Goal: Information Seeking & Learning: Learn about a topic

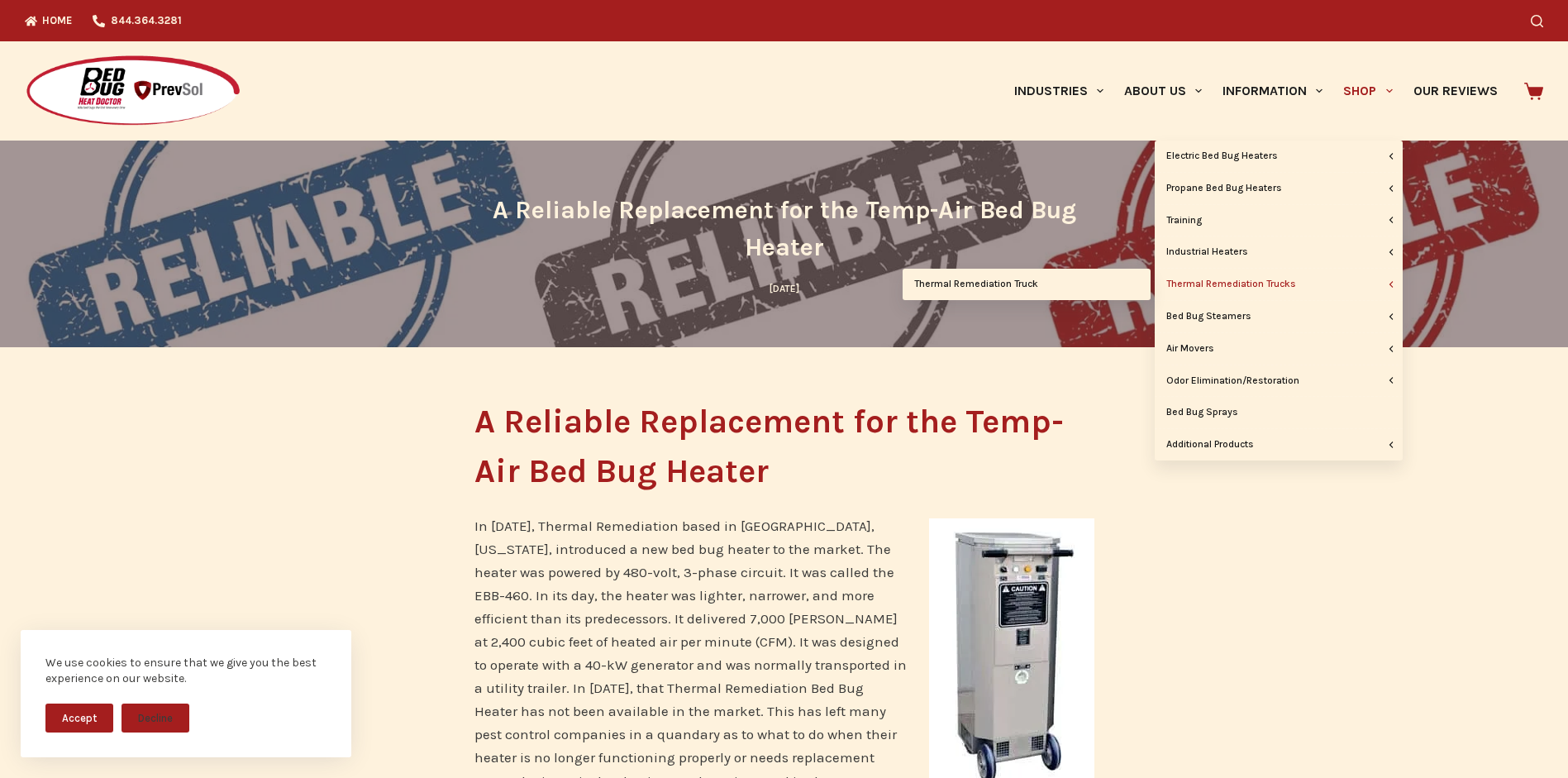
click at [1273, 286] on link "Thermal Remediation Trucks" at bounding box center [1278, 284] width 248 height 32
click at [1007, 282] on link "Thermal Remediation Truck" at bounding box center [1026, 284] width 248 height 32
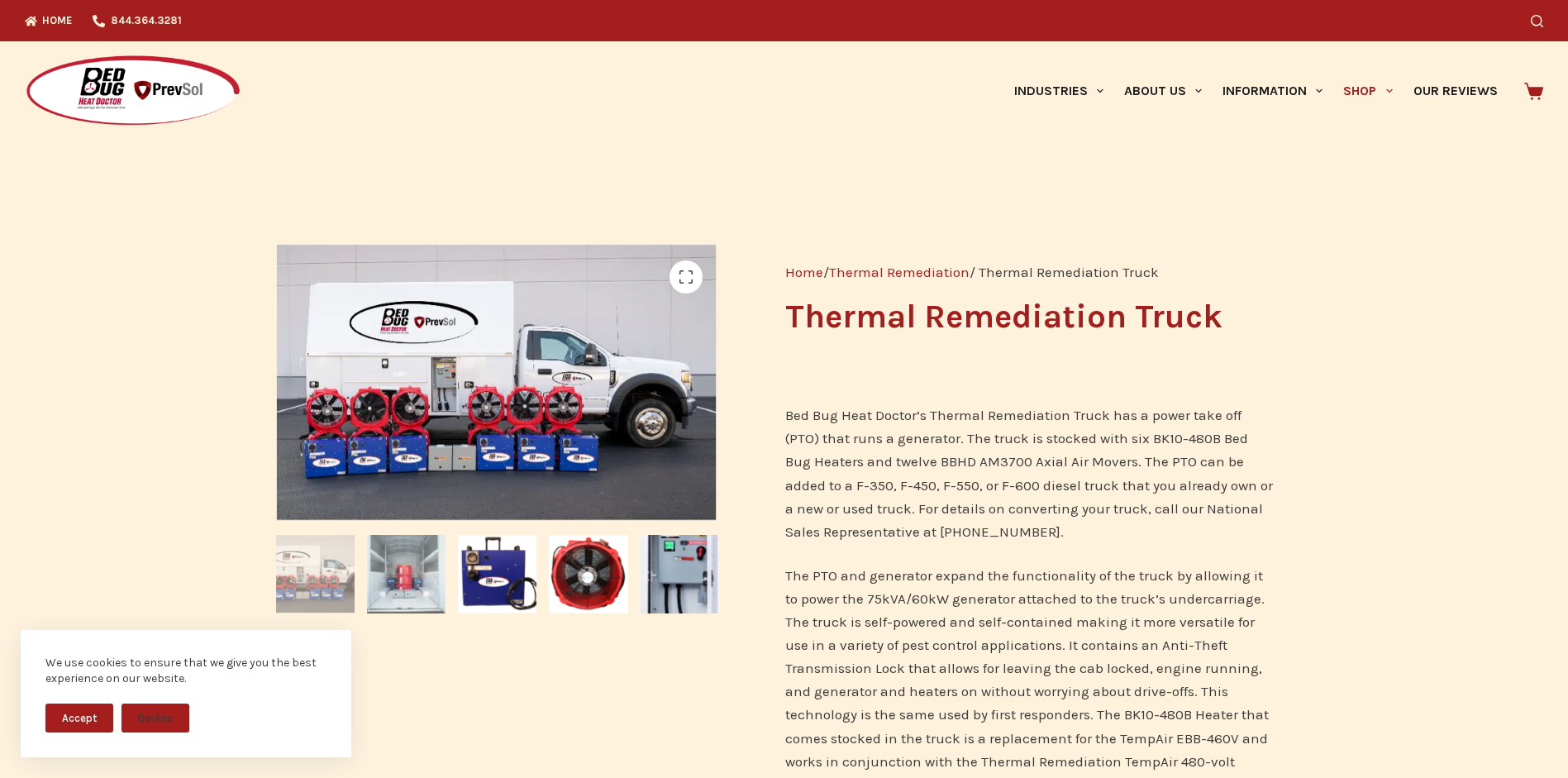
click at [436, 589] on img at bounding box center [406, 574] width 78 height 78
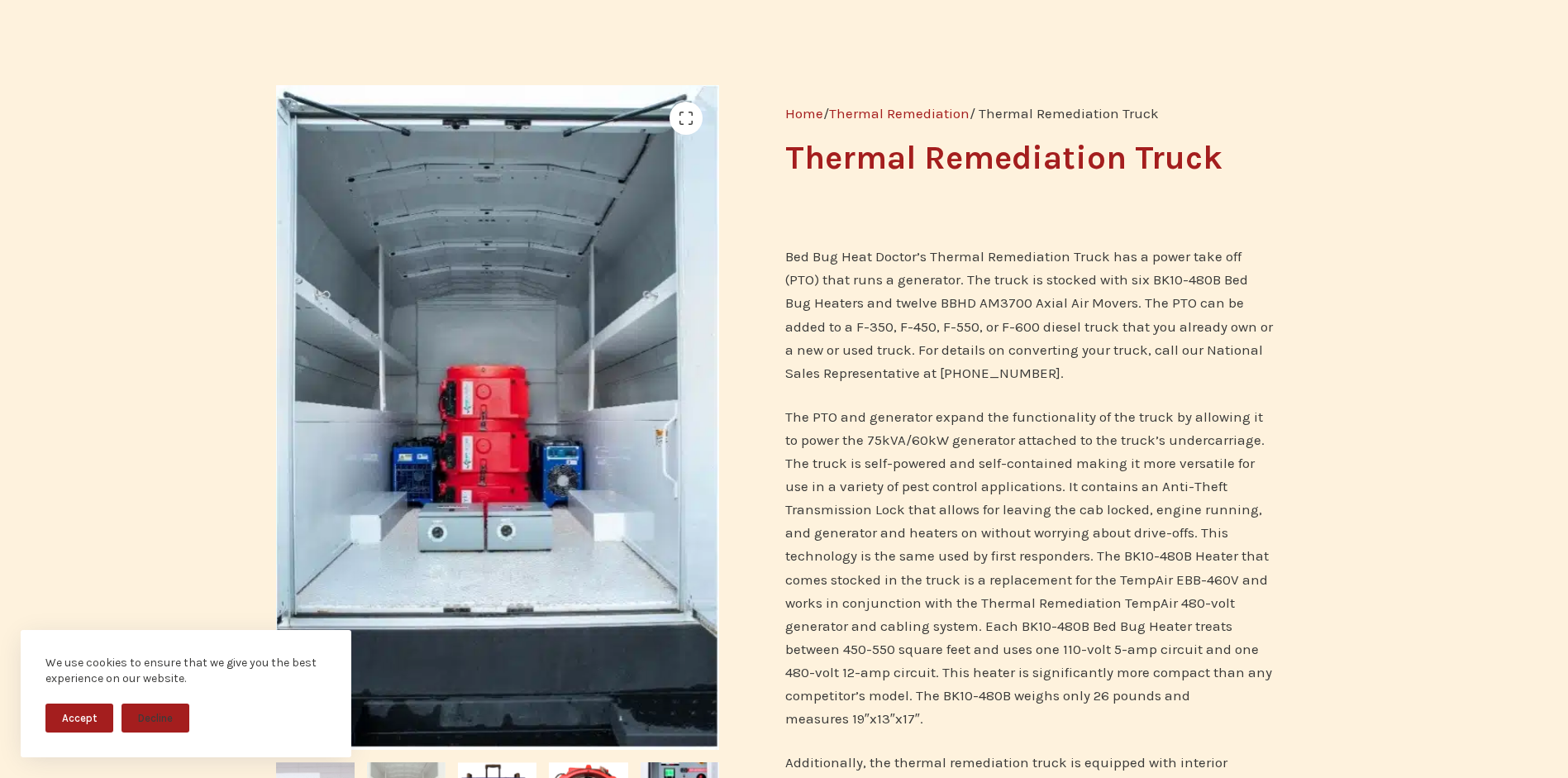
scroll to position [166, 0]
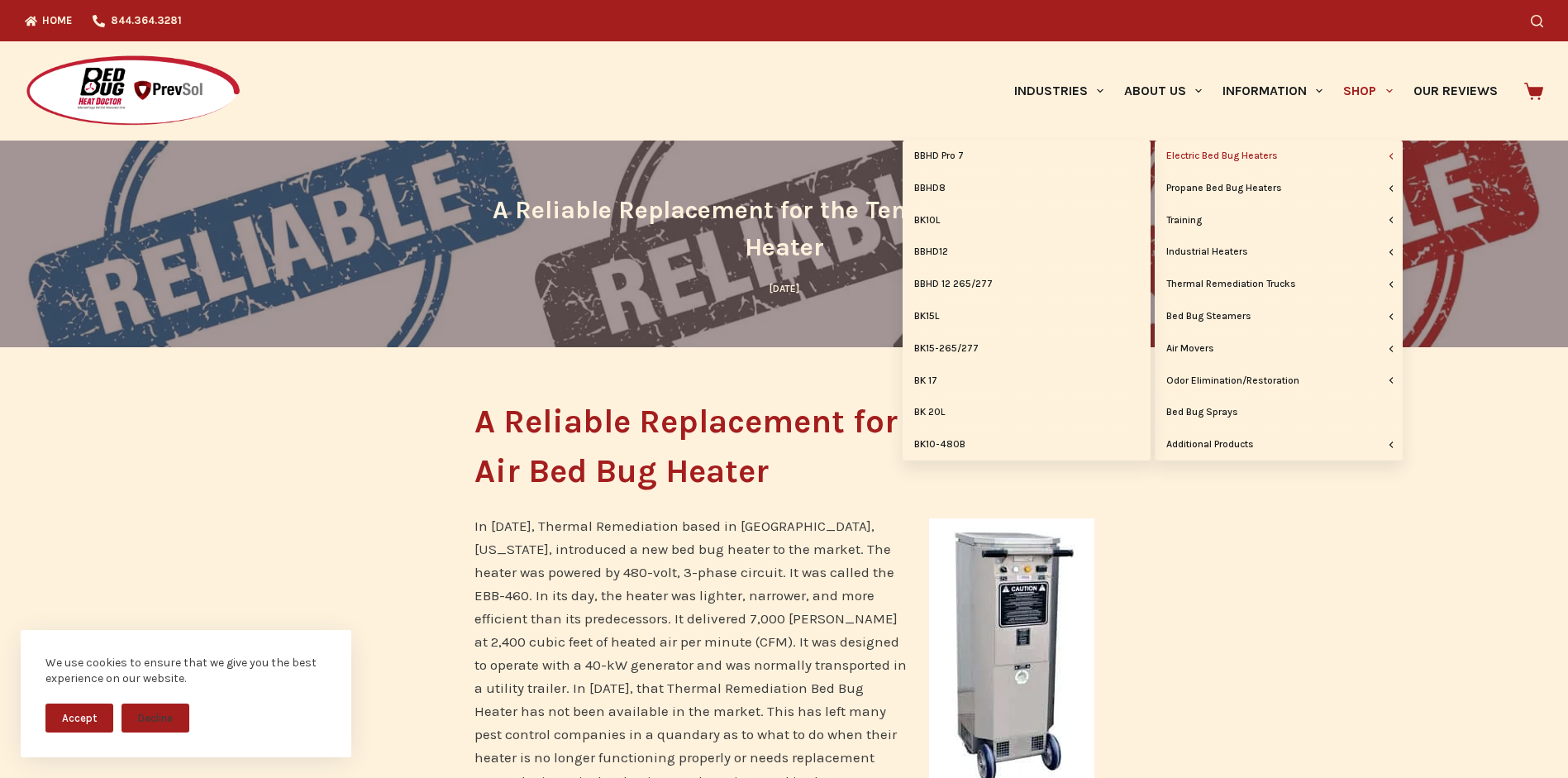
click at [1252, 154] on link "Electric Bed Bug Heaters" at bounding box center [1278, 156] width 248 height 32
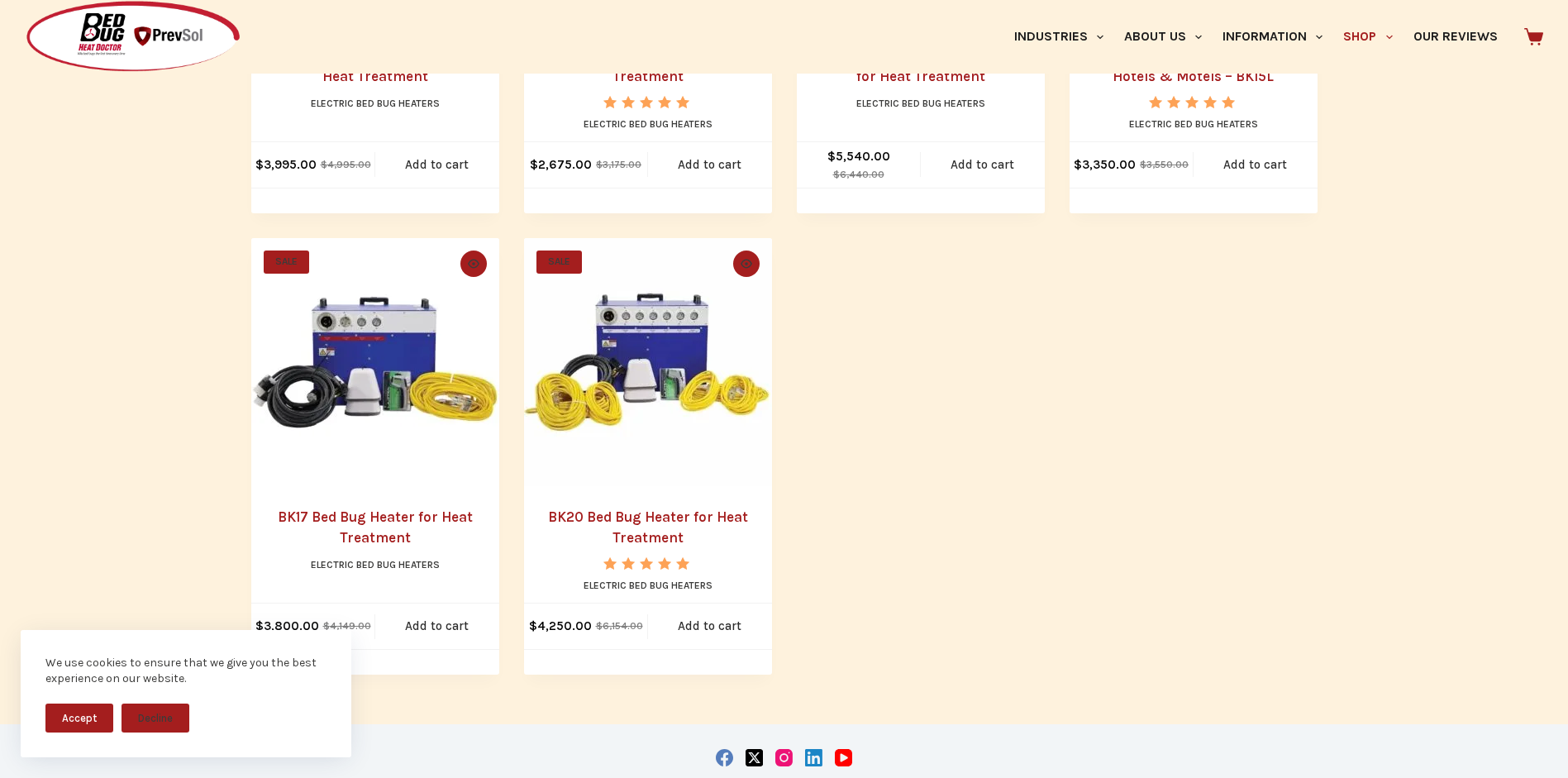
scroll to position [1405, 0]
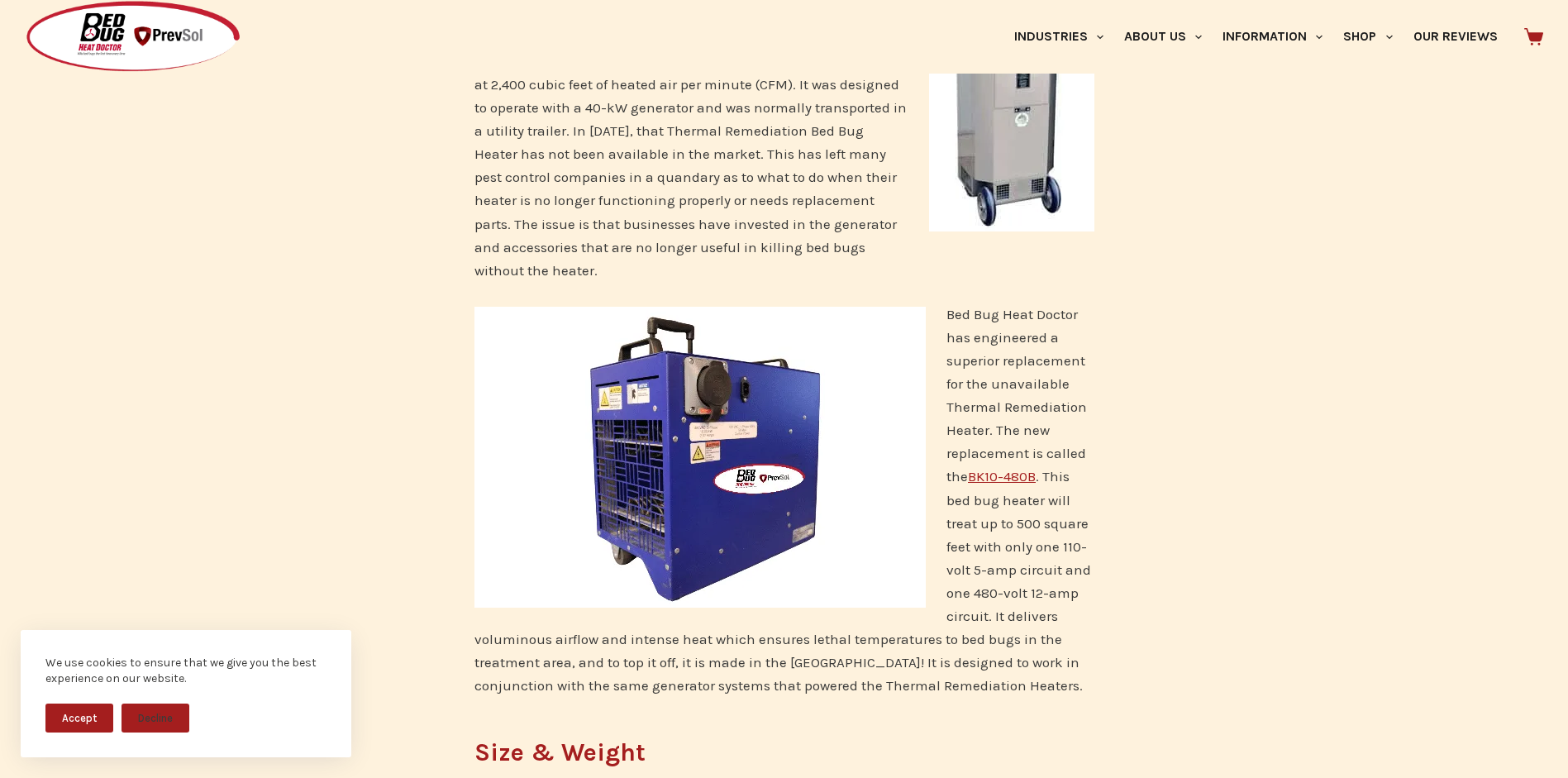
scroll to position [578, 0]
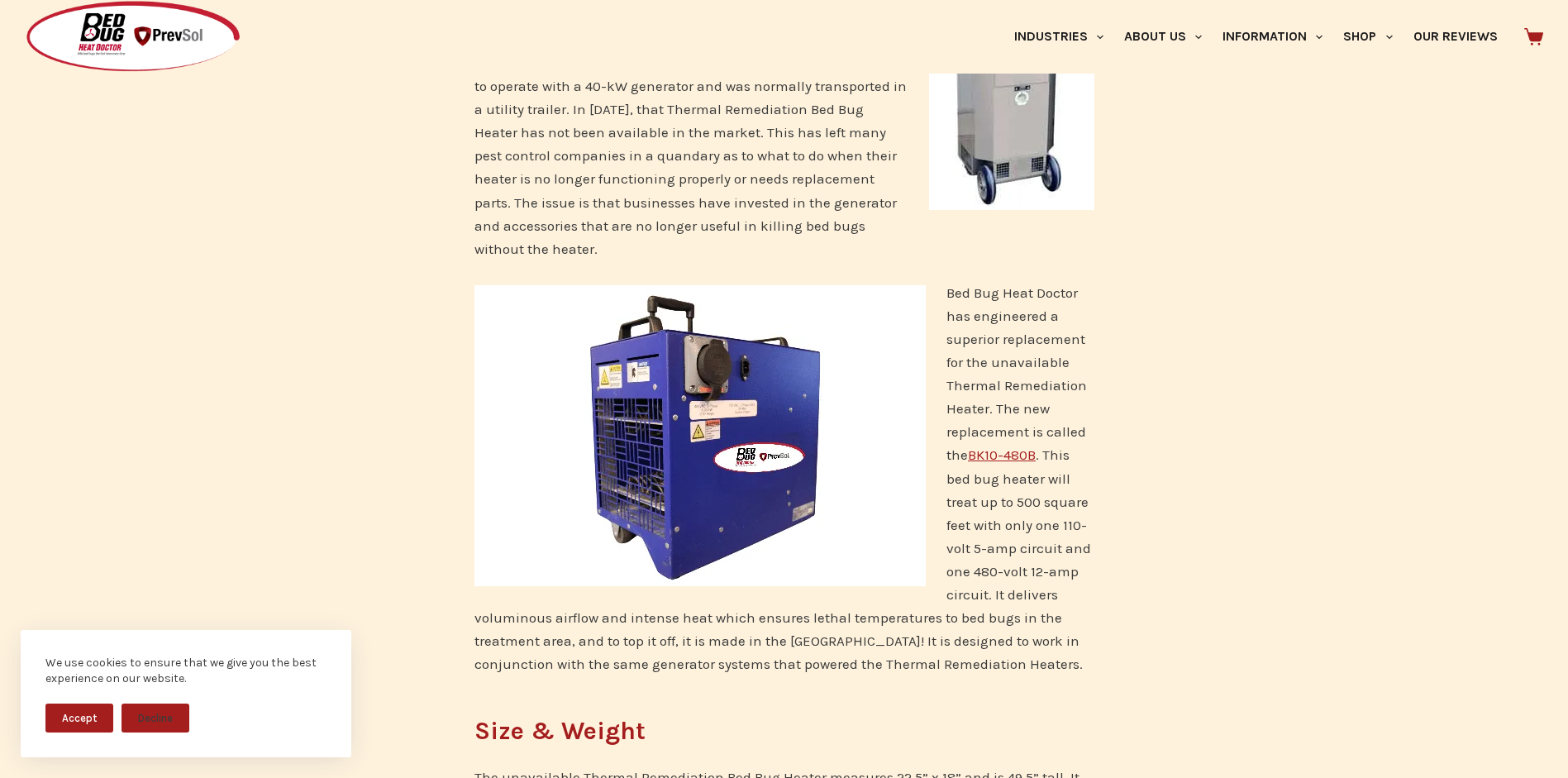
click at [1004, 446] on link "BK10-480B" at bounding box center [1001, 454] width 68 height 16
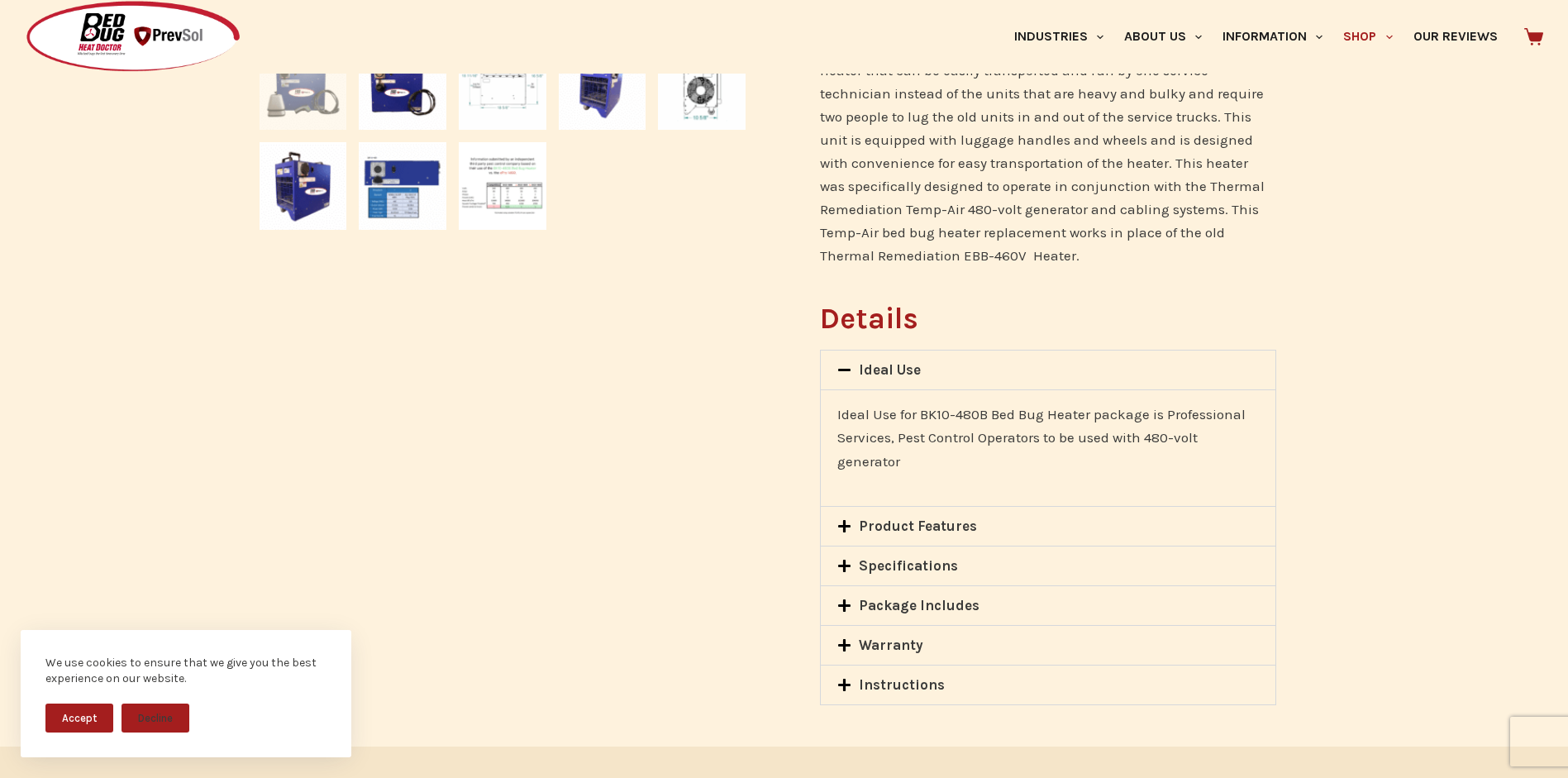
scroll to position [826, 0]
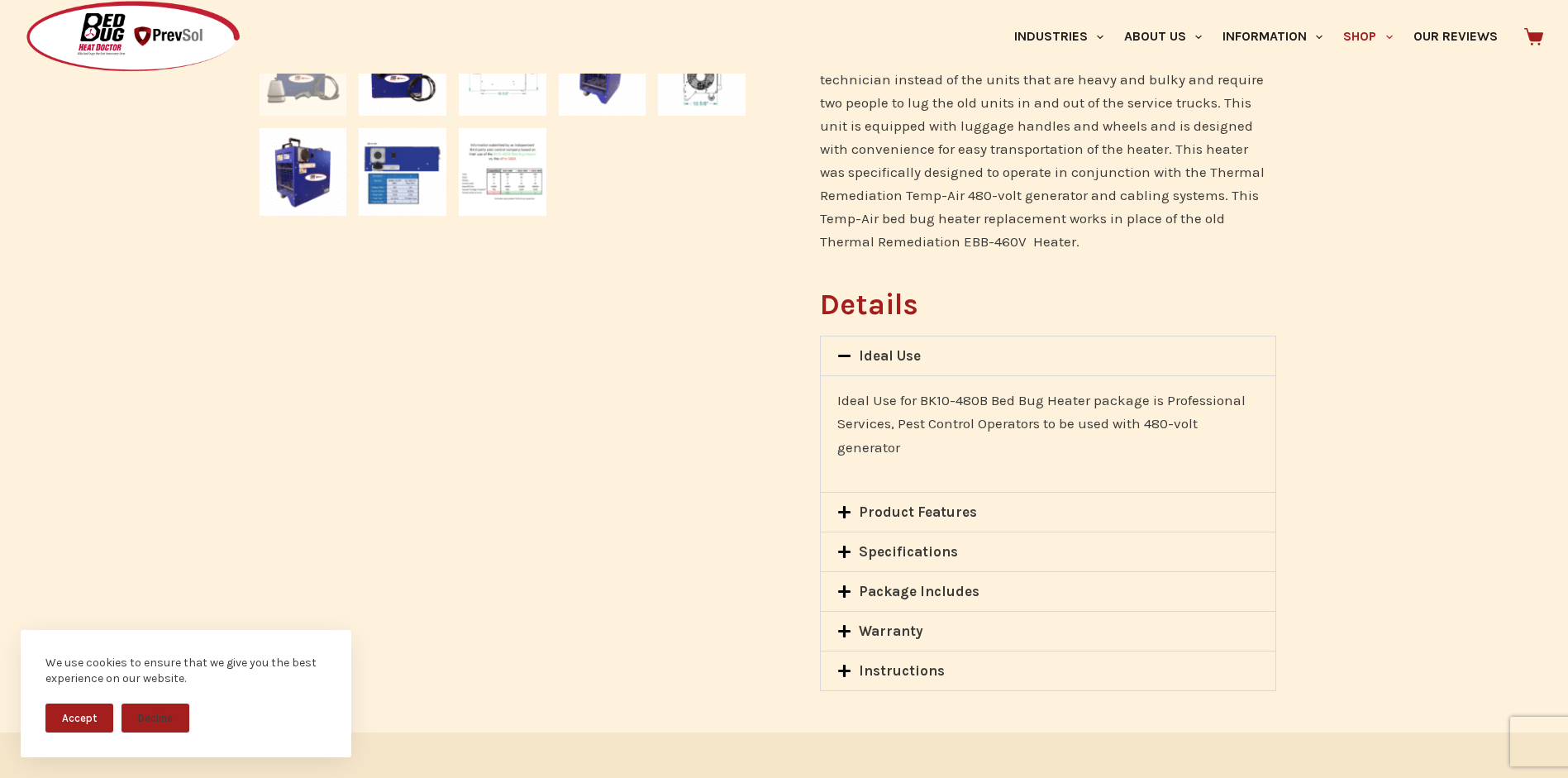
click at [944, 512] on link "Product Features" at bounding box center [917, 511] width 118 height 16
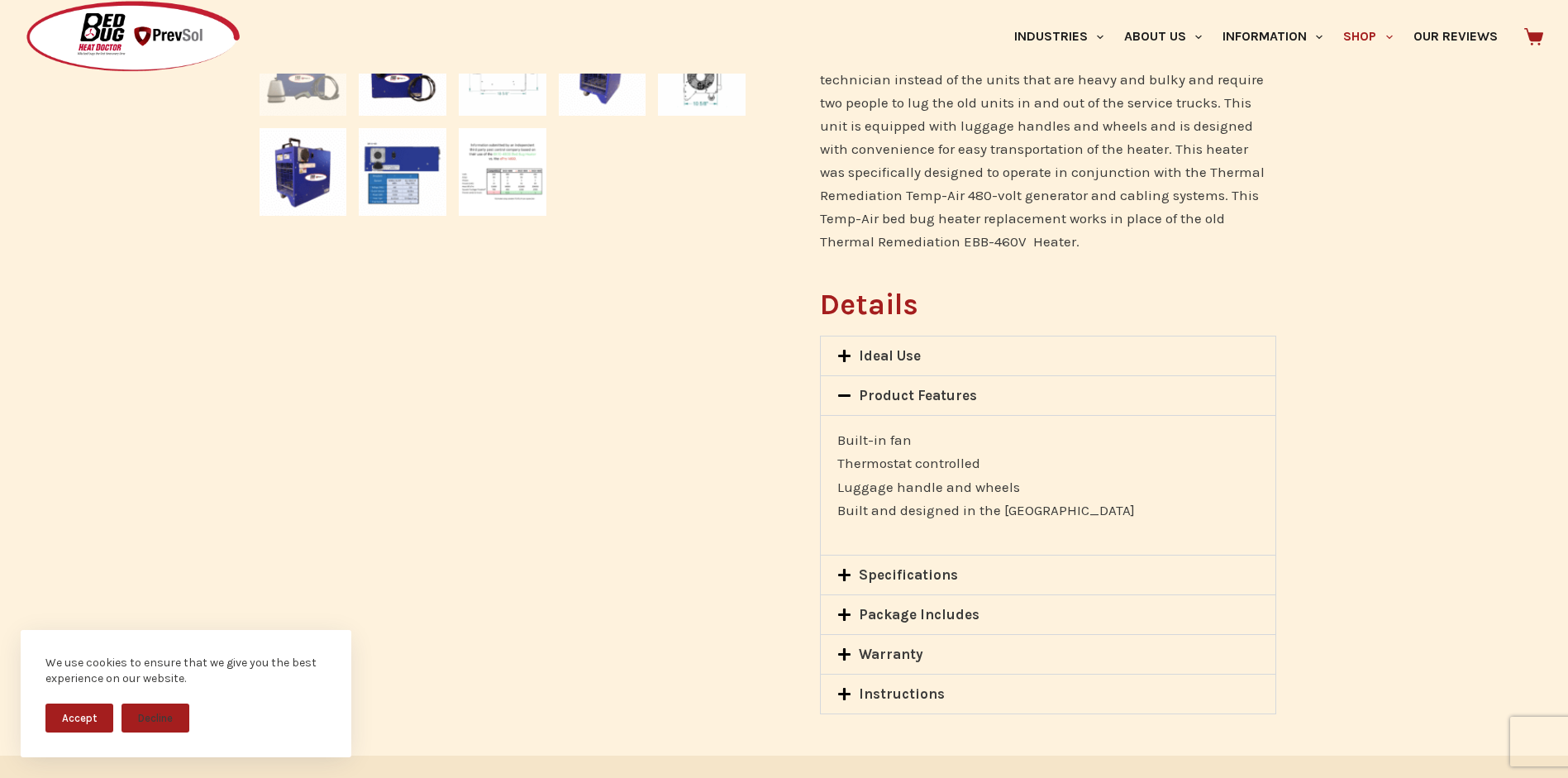
click at [908, 573] on link "Specifications" at bounding box center [908, 573] width 100 height 16
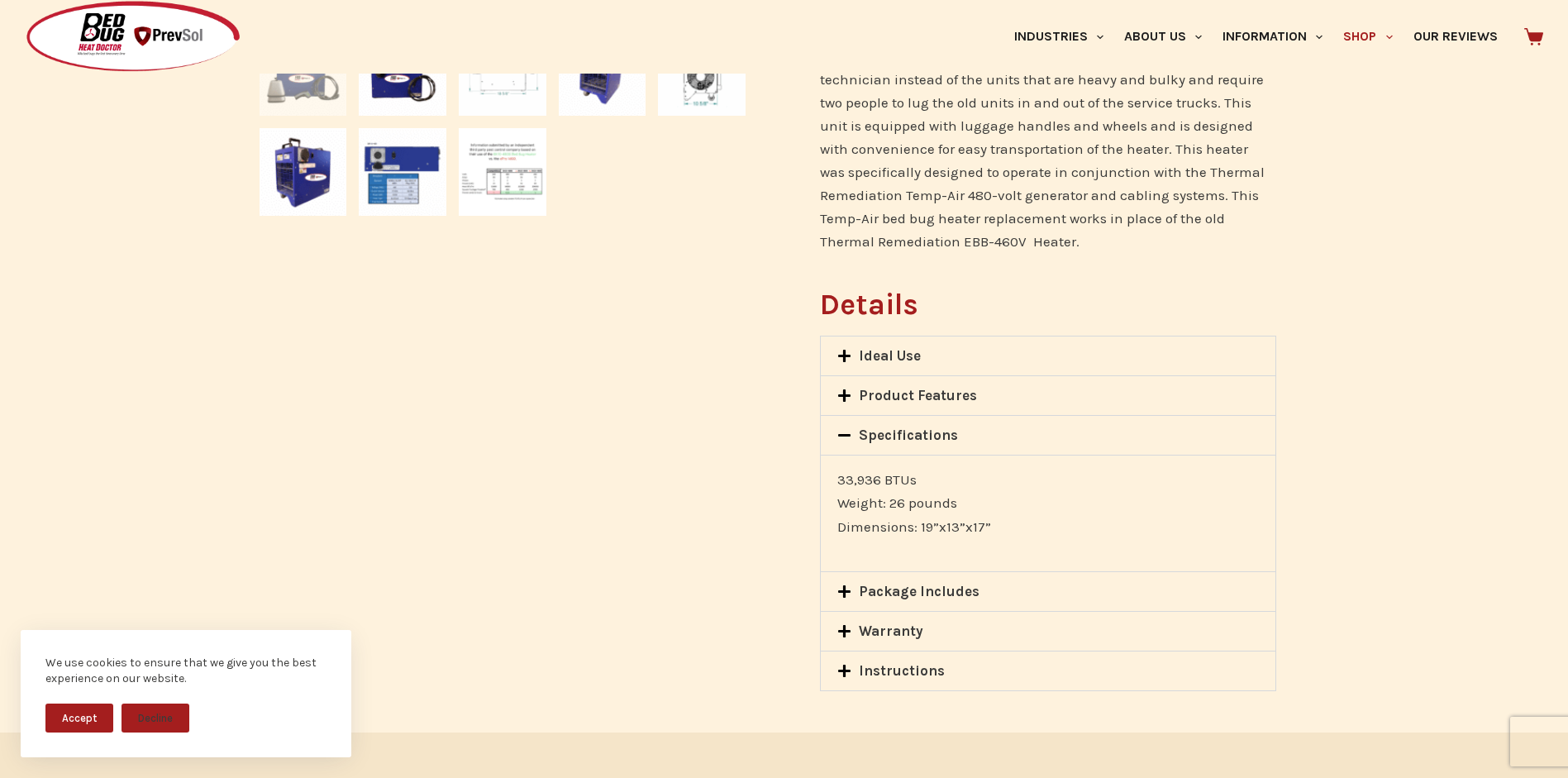
click at [912, 589] on link "Package Includes" at bounding box center [919, 590] width 121 height 16
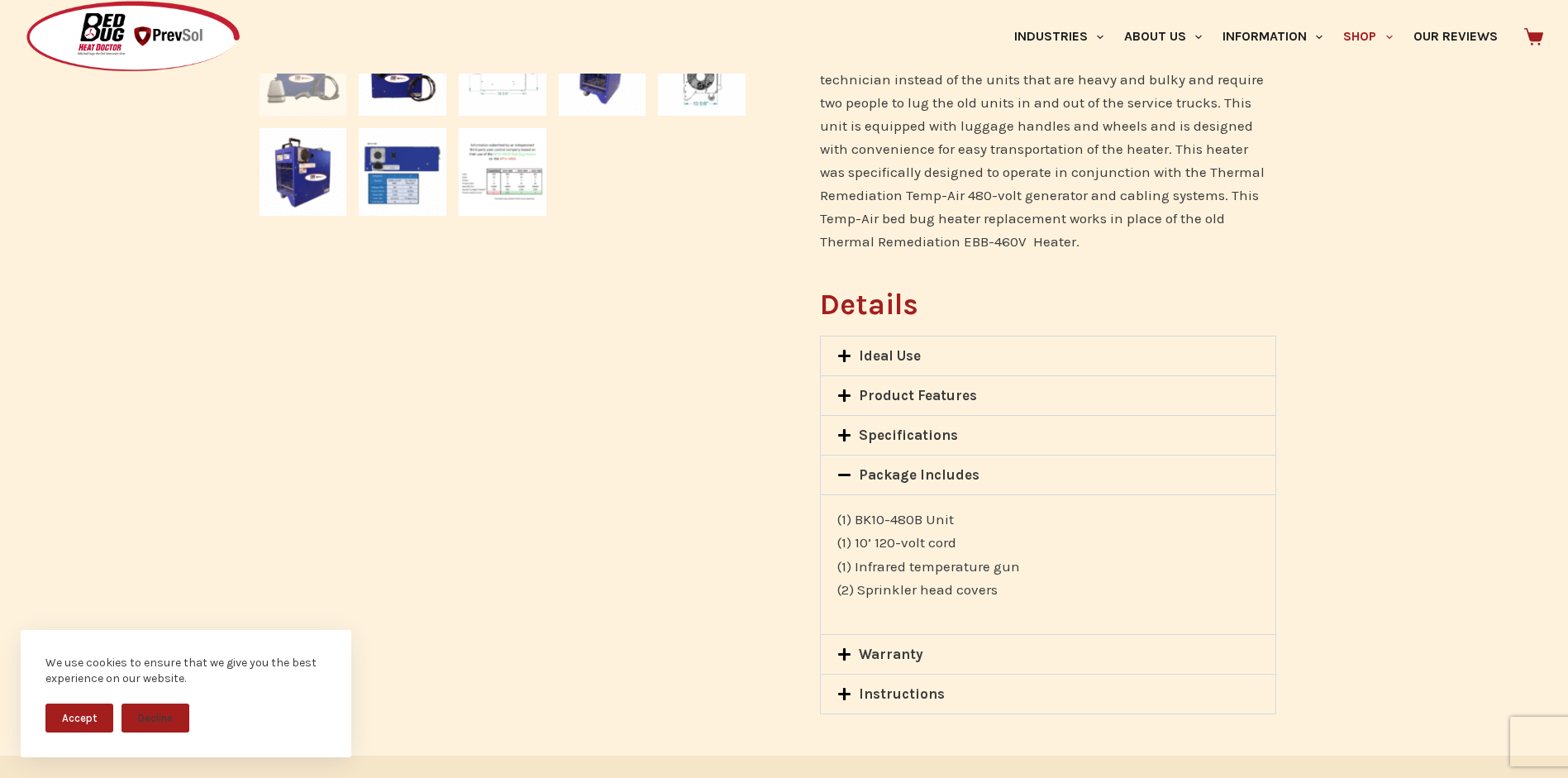
click at [882, 657] on link "Warranty" at bounding box center [890, 653] width 64 height 16
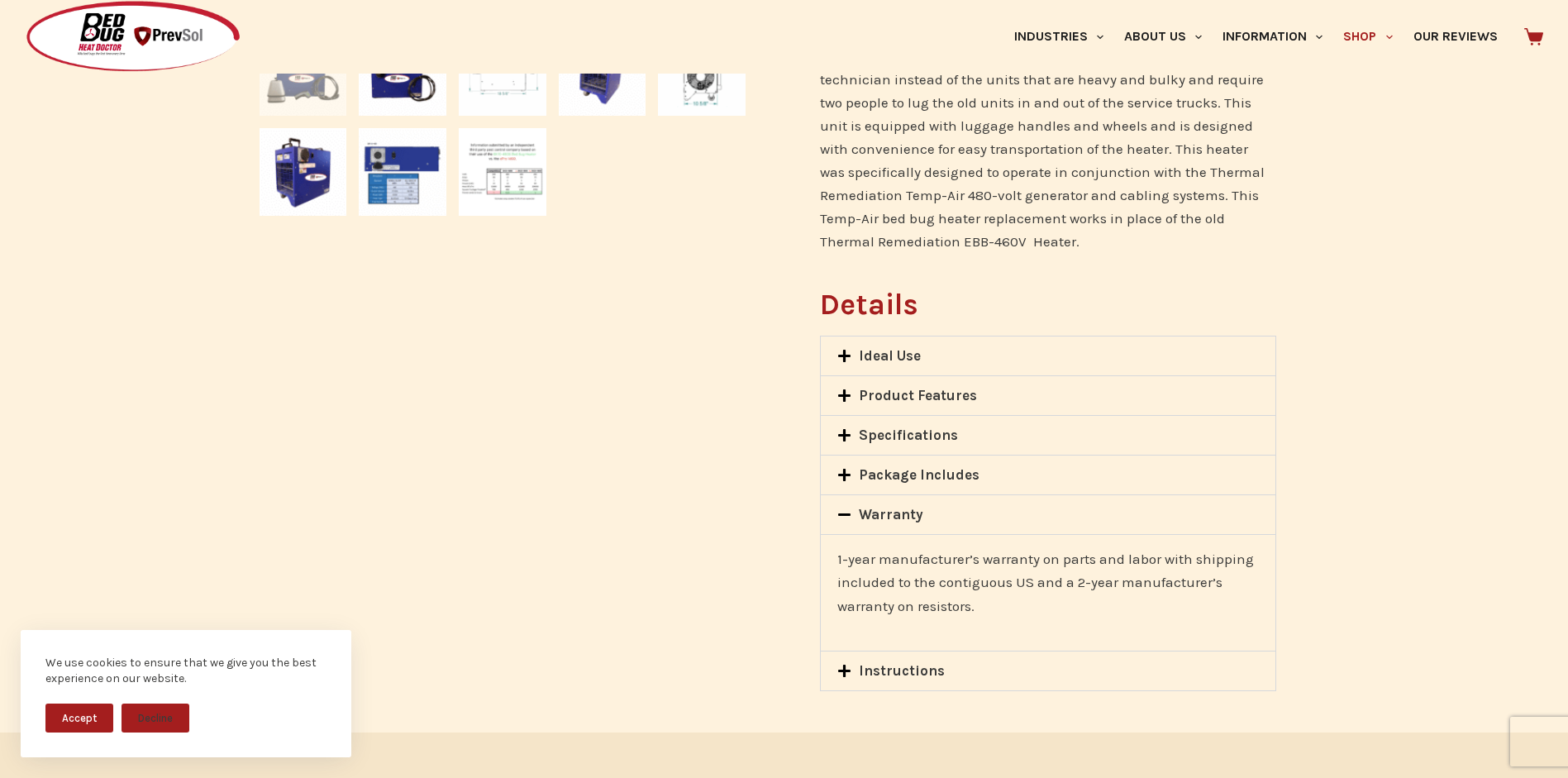
click at [907, 668] on link "Instructions" at bounding box center [902, 670] width 86 height 16
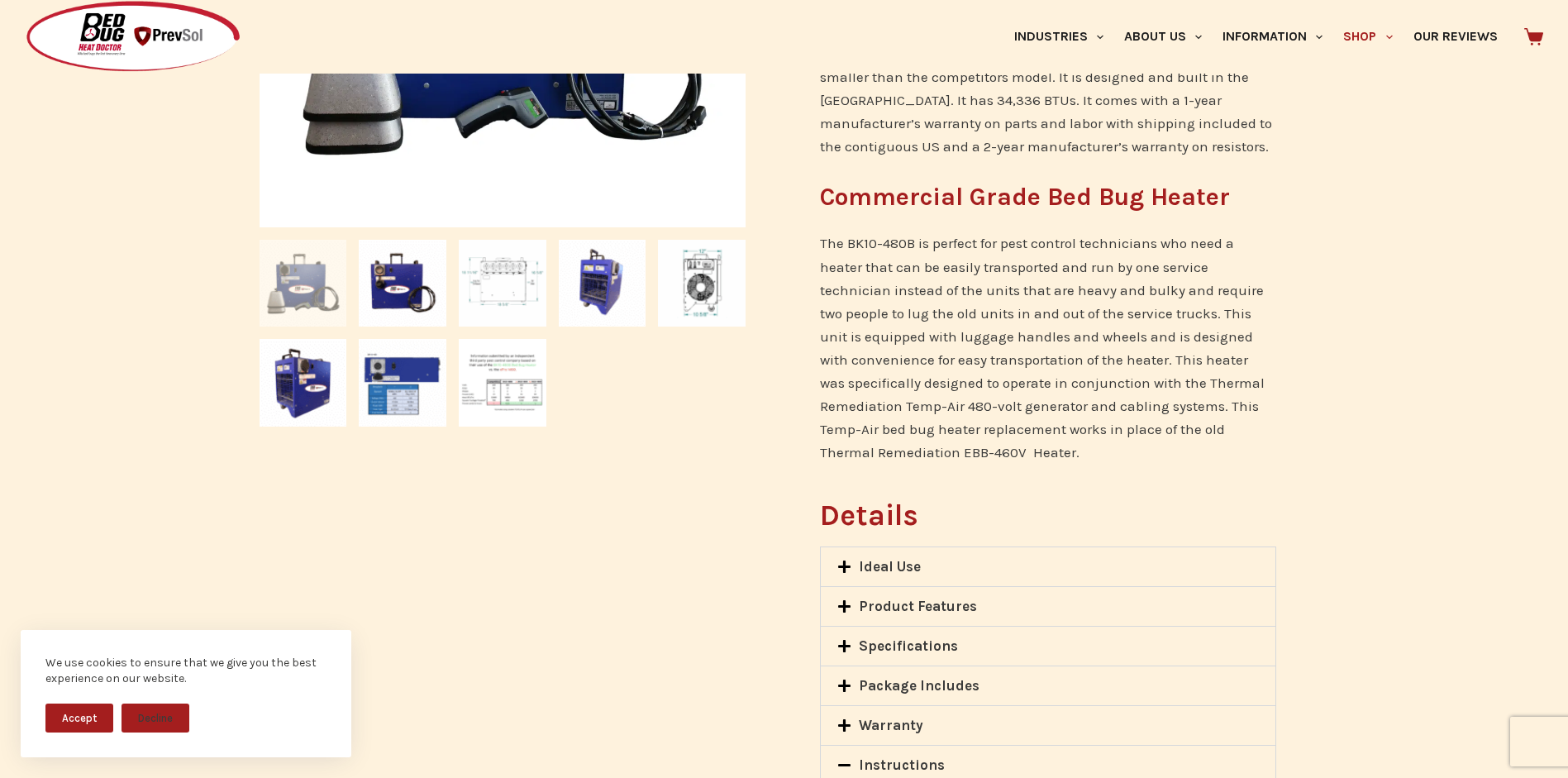
scroll to position [496, 0]
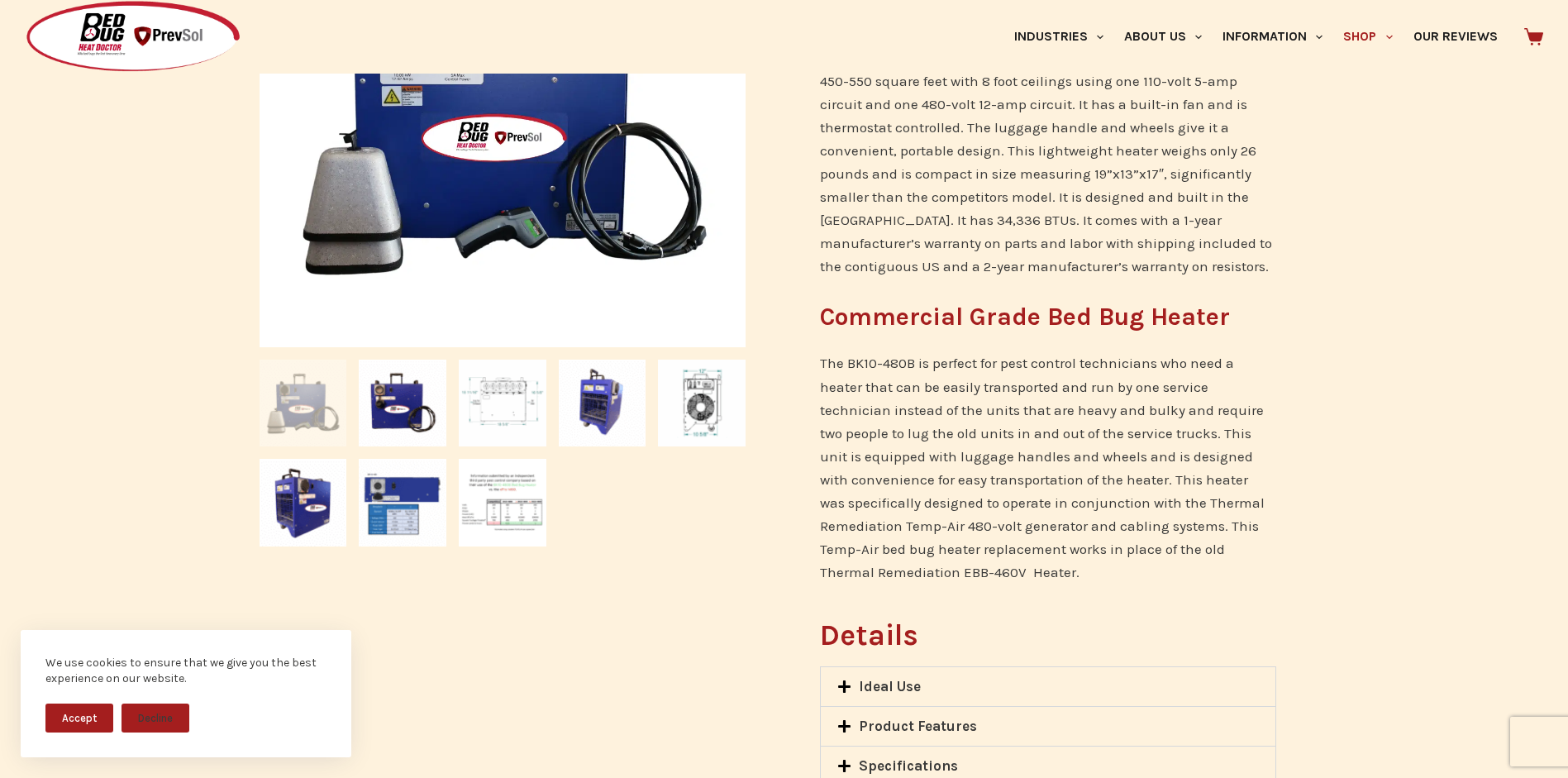
click at [289, 417] on img at bounding box center [303, 404] width 88 height 88
click at [417, 415] on img at bounding box center [403, 404] width 88 height 88
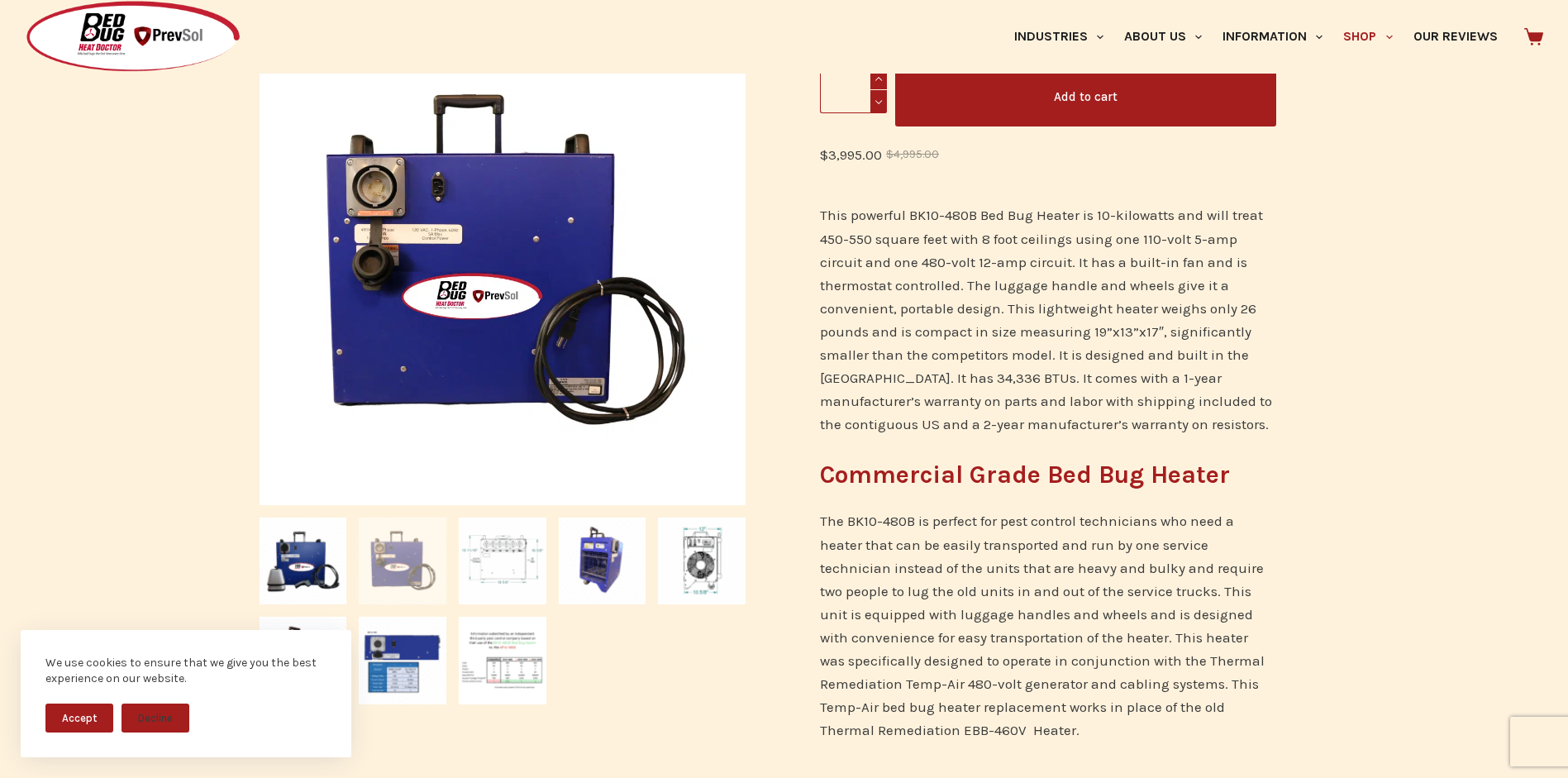
scroll to position [330, 0]
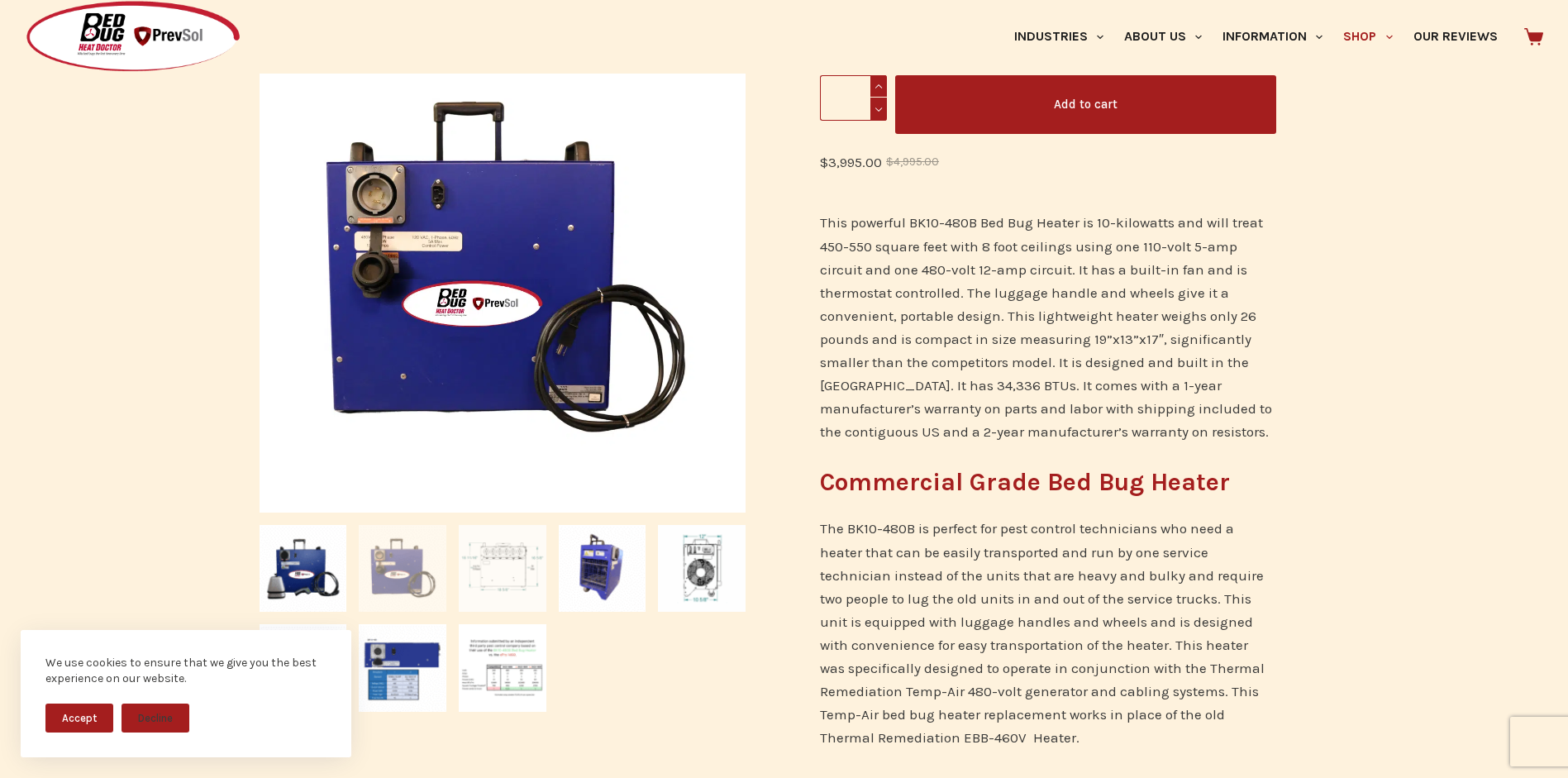
click at [514, 564] on img at bounding box center [503, 568] width 88 height 88
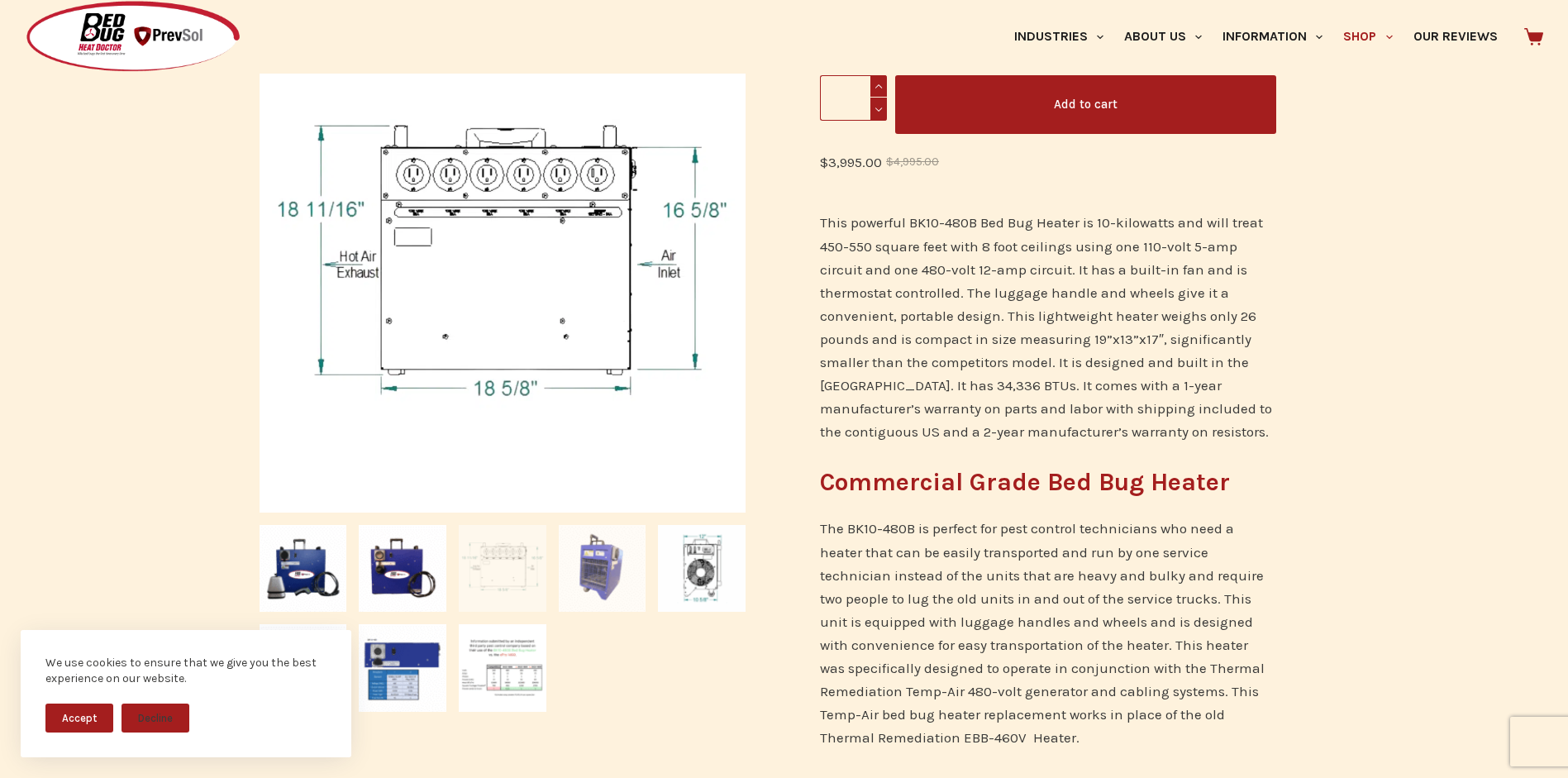
click at [597, 574] on img at bounding box center [603, 568] width 88 height 88
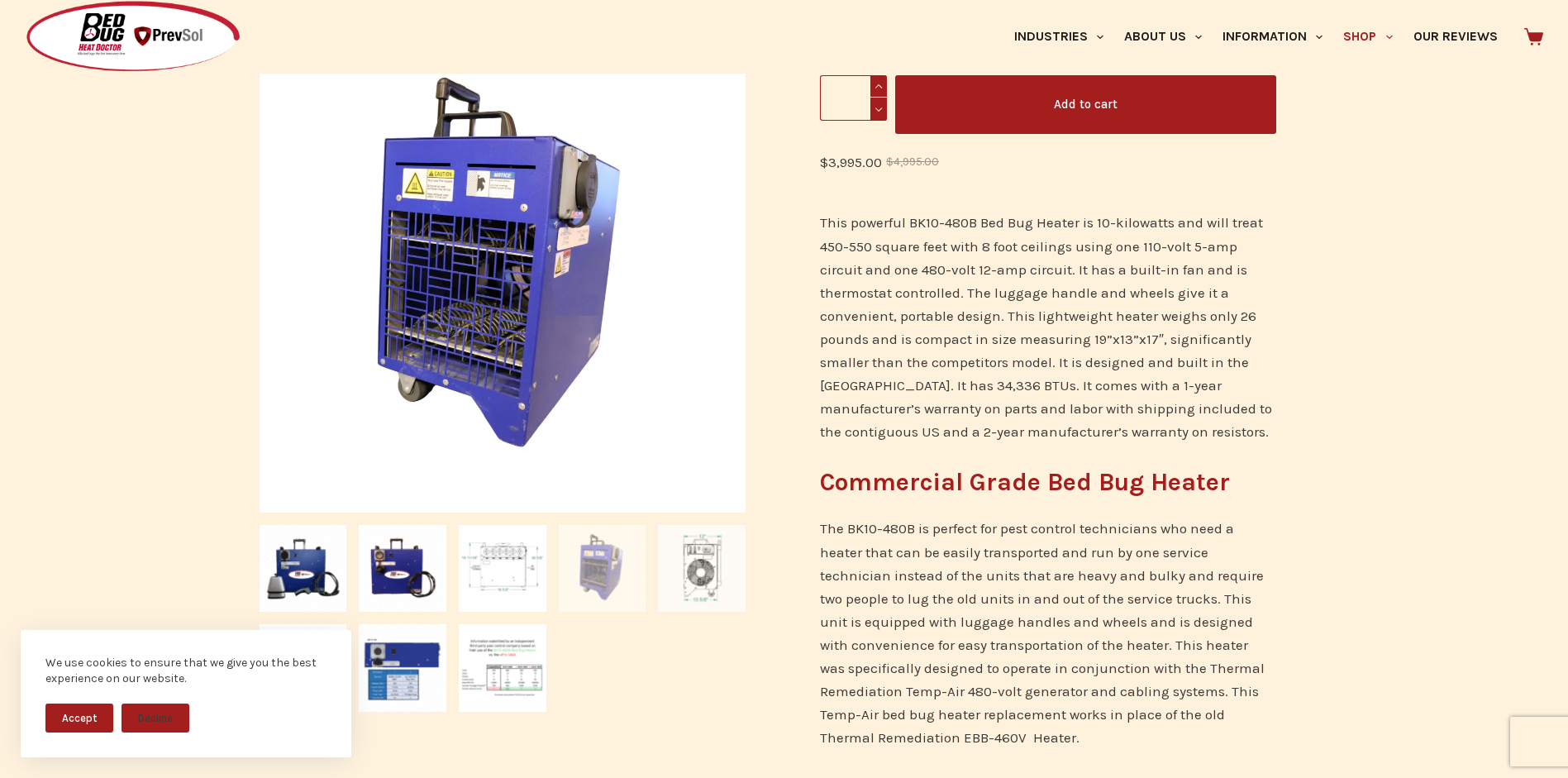
click at [709, 577] on img at bounding box center [702, 568] width 88 height 88
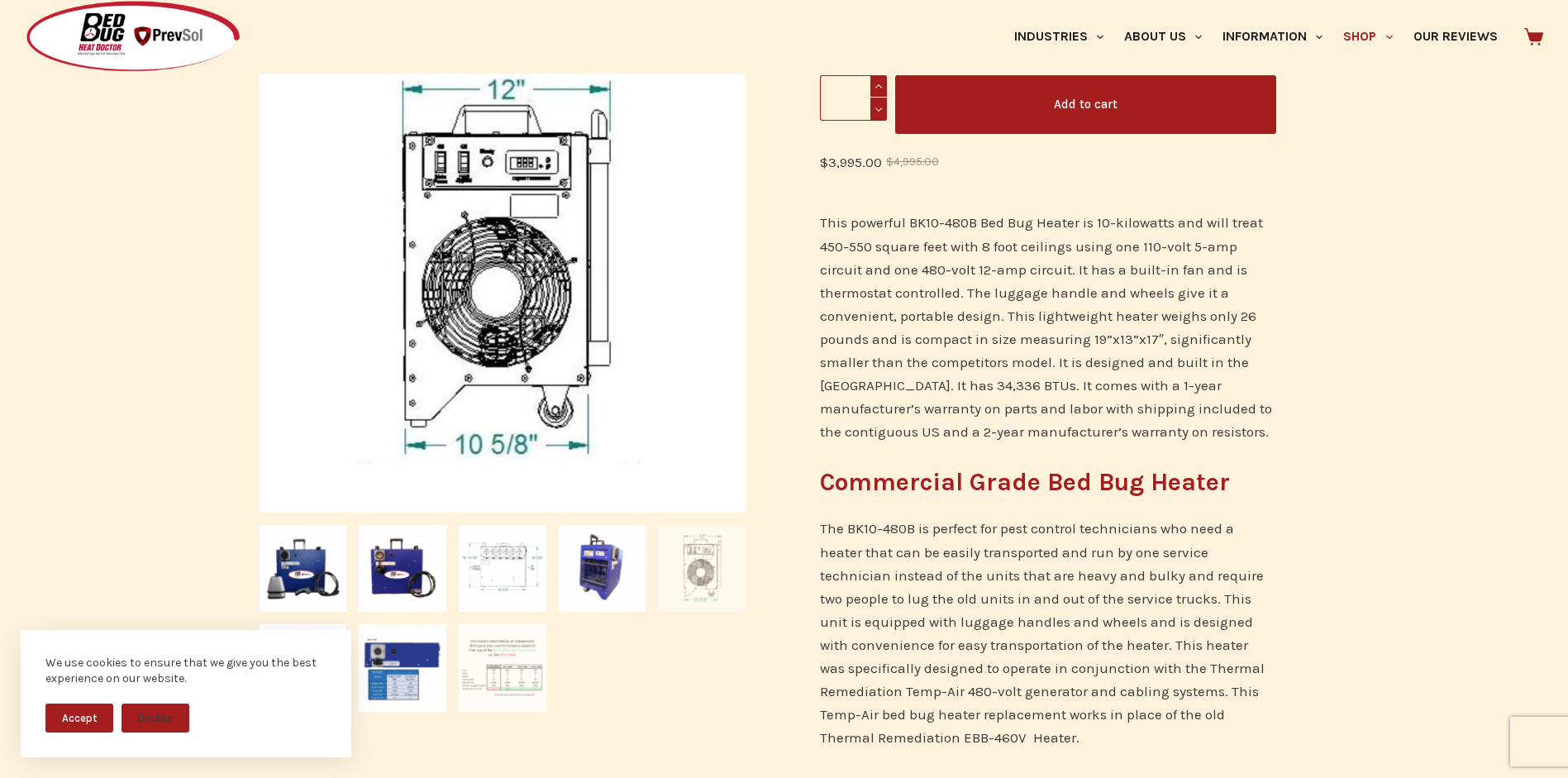
click at [494, 669] on img at bounding box center [503, 668] width 88 height 88
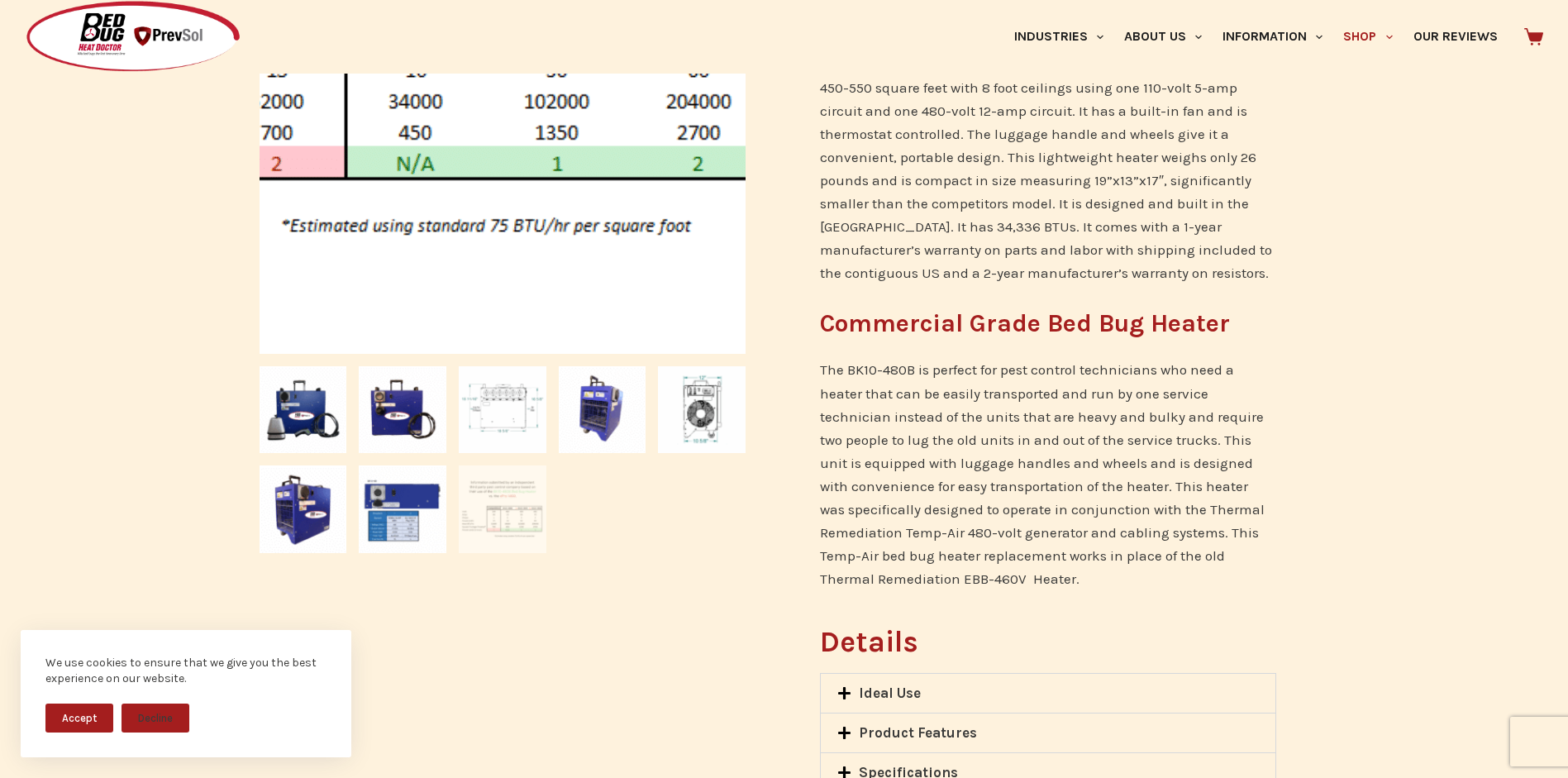
scroll to position [496, 0]
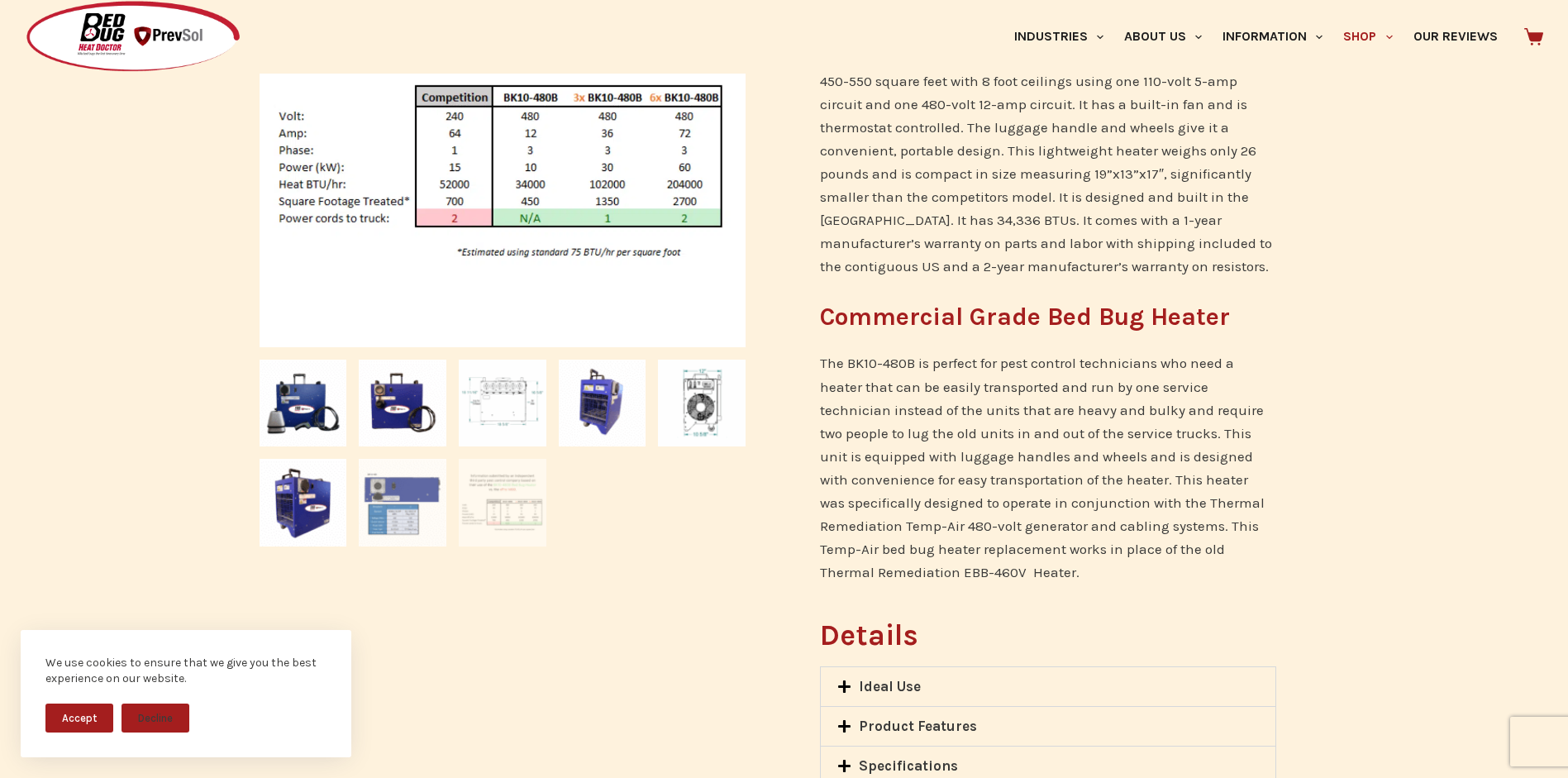
click at [376, 508] on img at bounding box center [403, 502] width 88 height 88
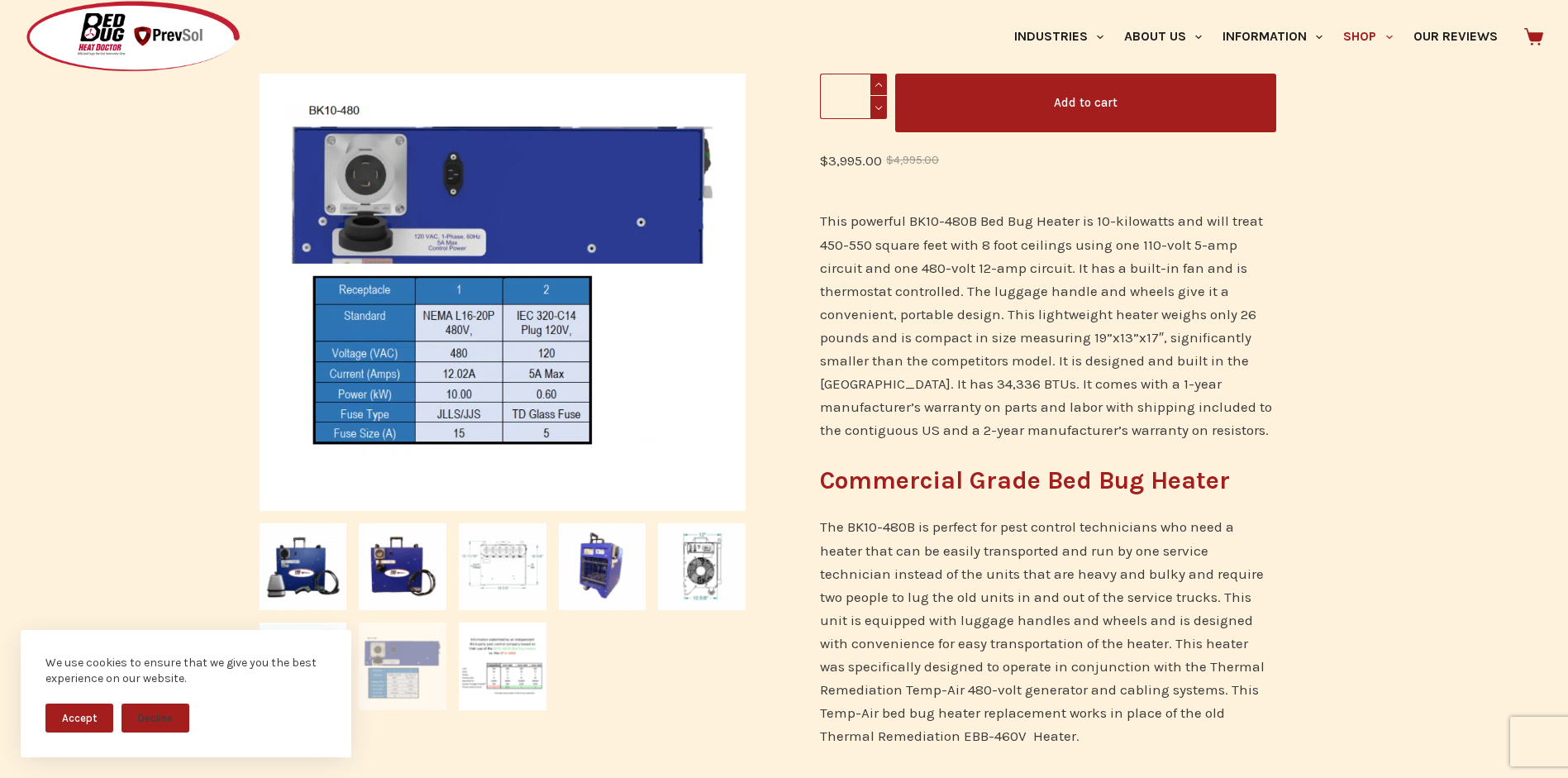
scroll to position [330, 0]
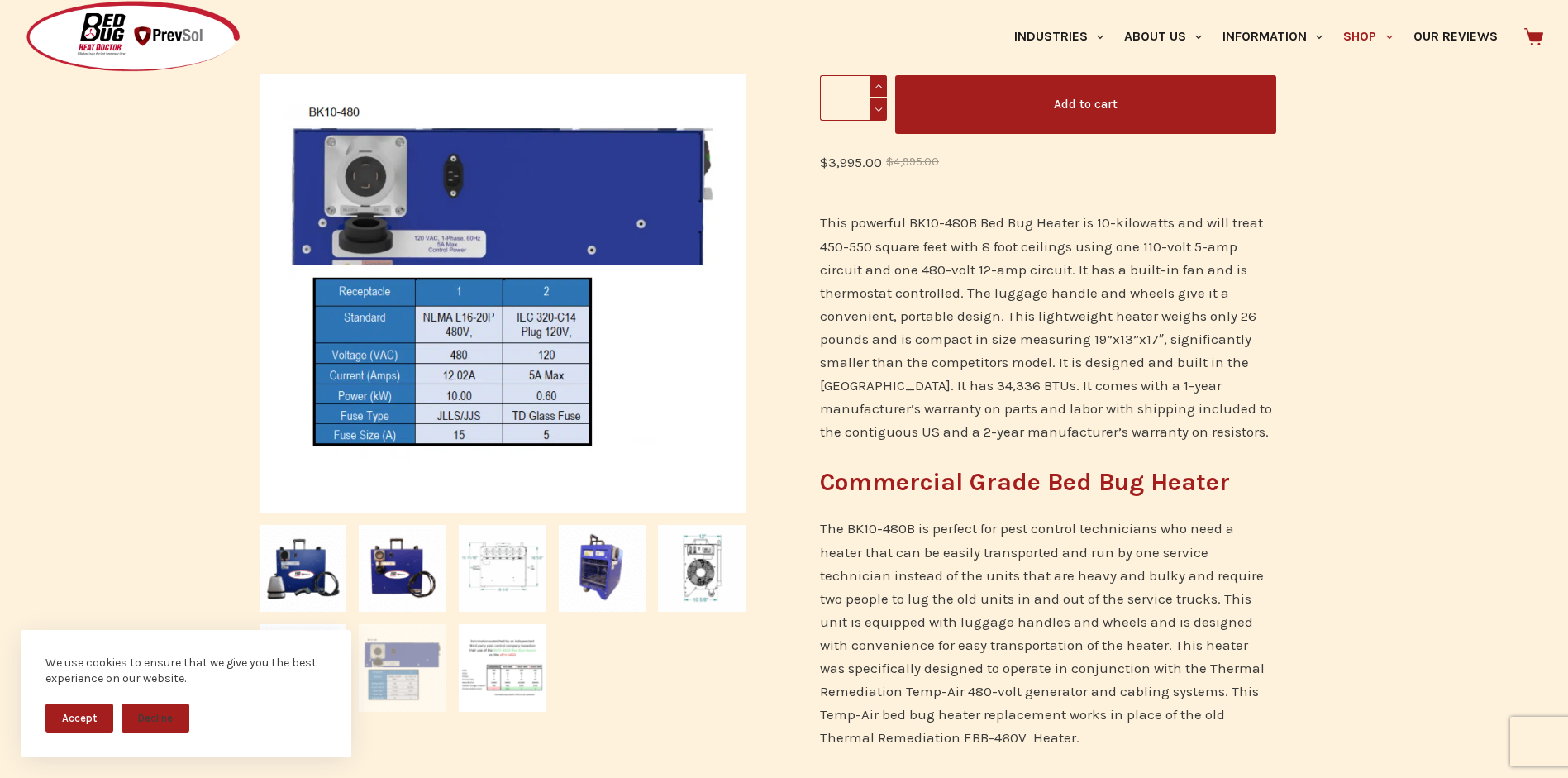
click at [157, 709] on button "Decline" at bounding box center [155, 718] width 68 height 29
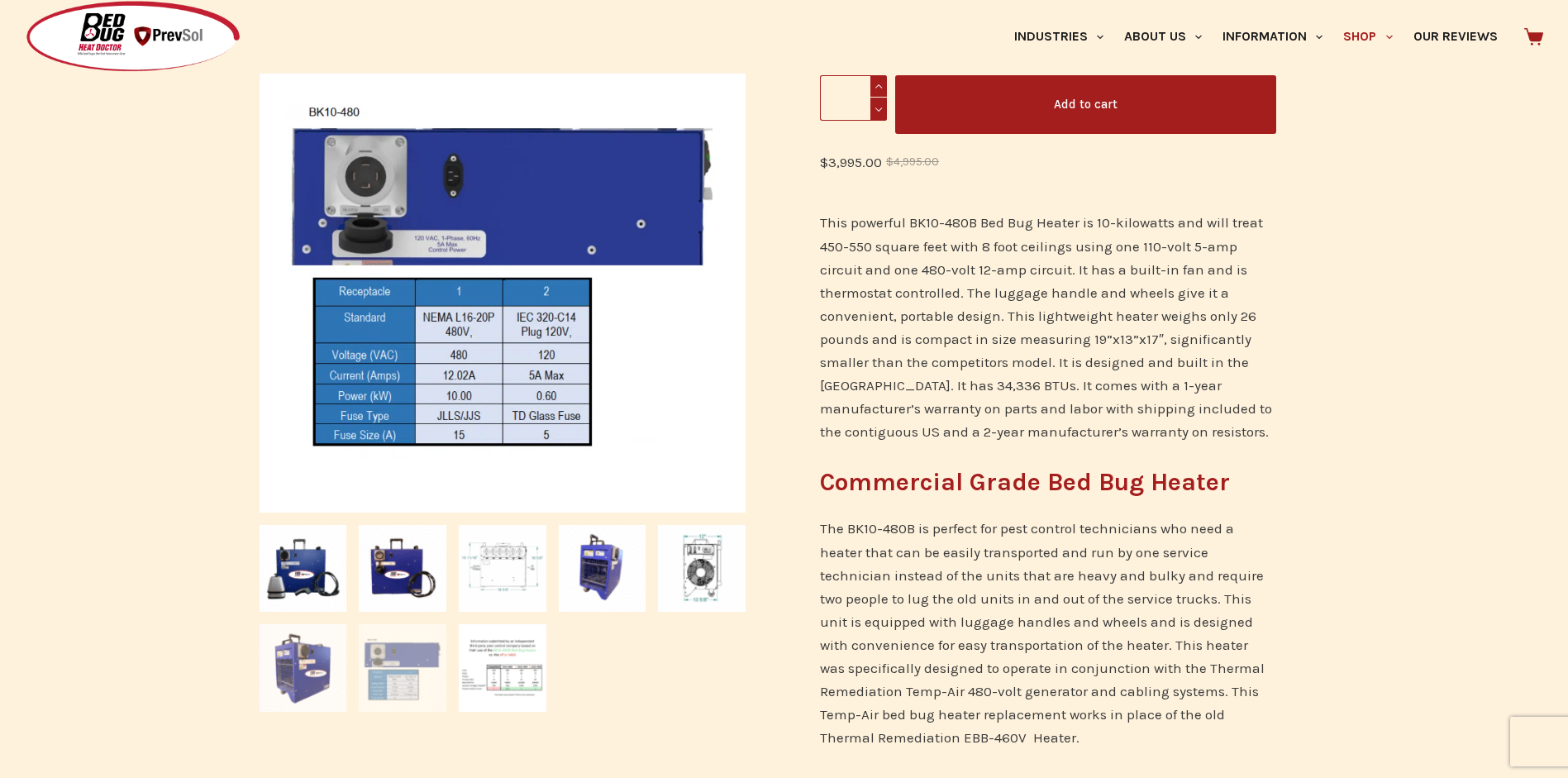
click at [314, 666] on img at bounding box center [303, 668] width 88 height 88
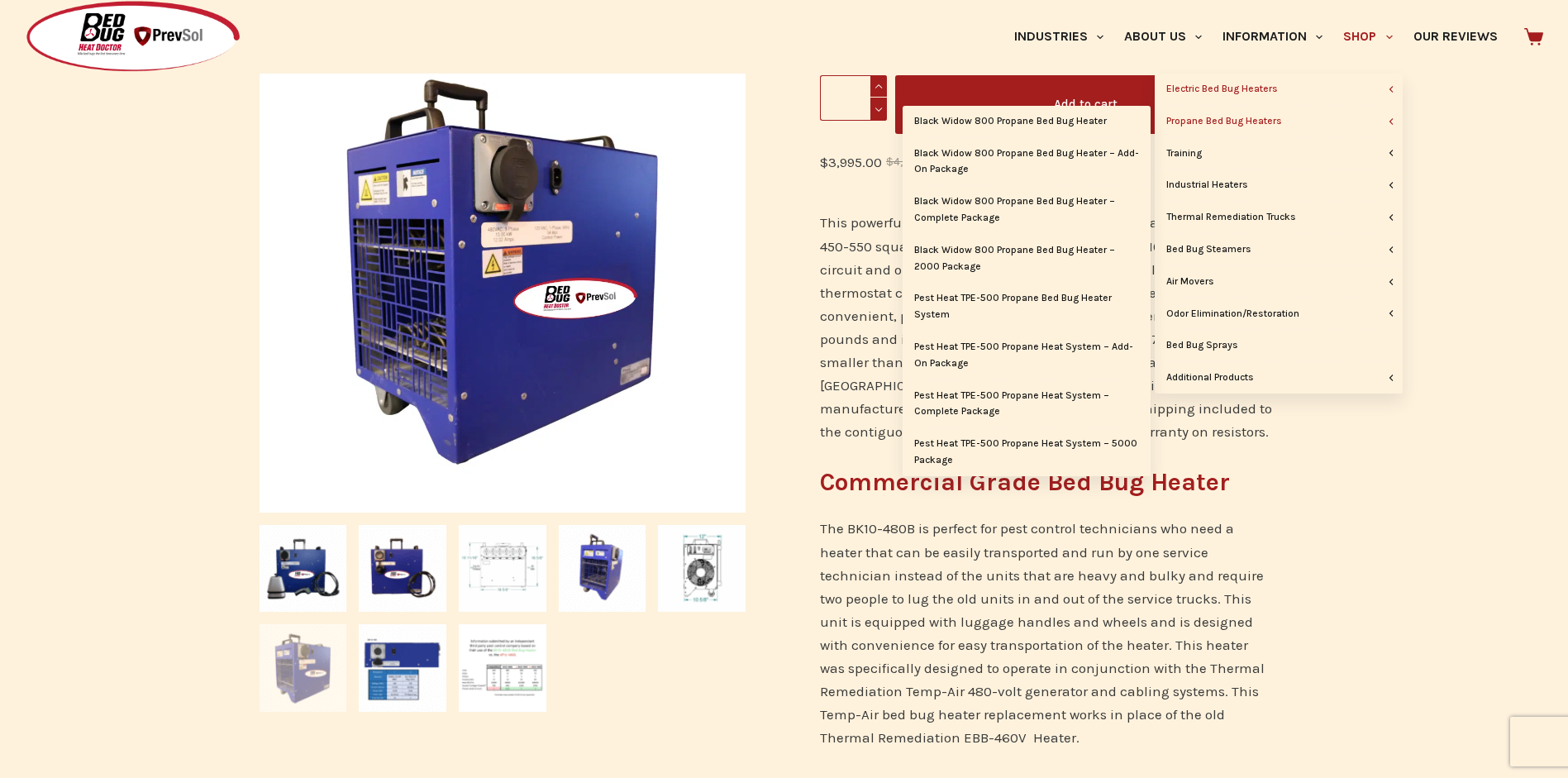
click at [1253, 120] on link "Propane Bed Bug Heaters" at bounding box center [1278, 122] width 248 height 32
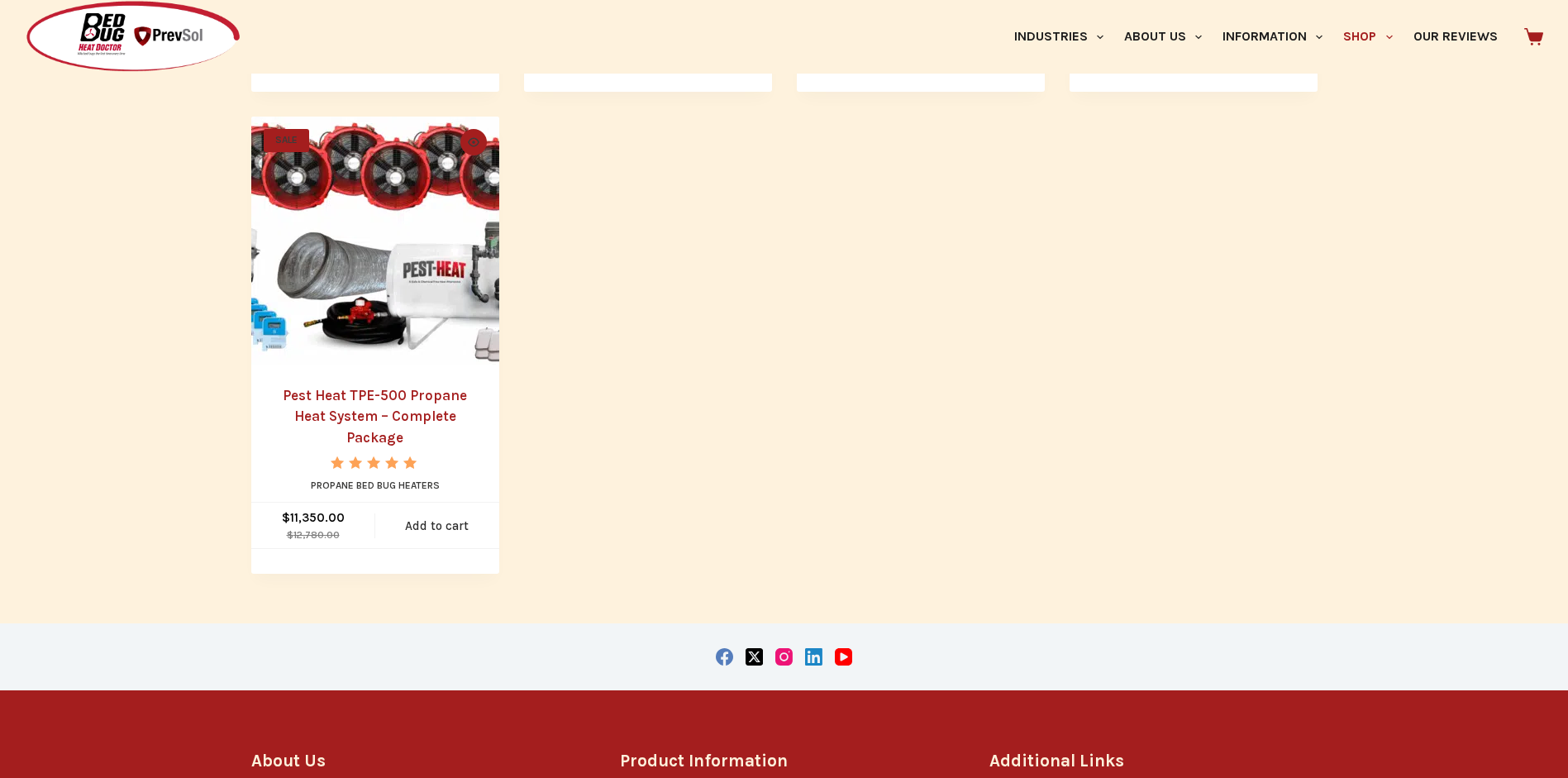
scroll to position [1239, 0]
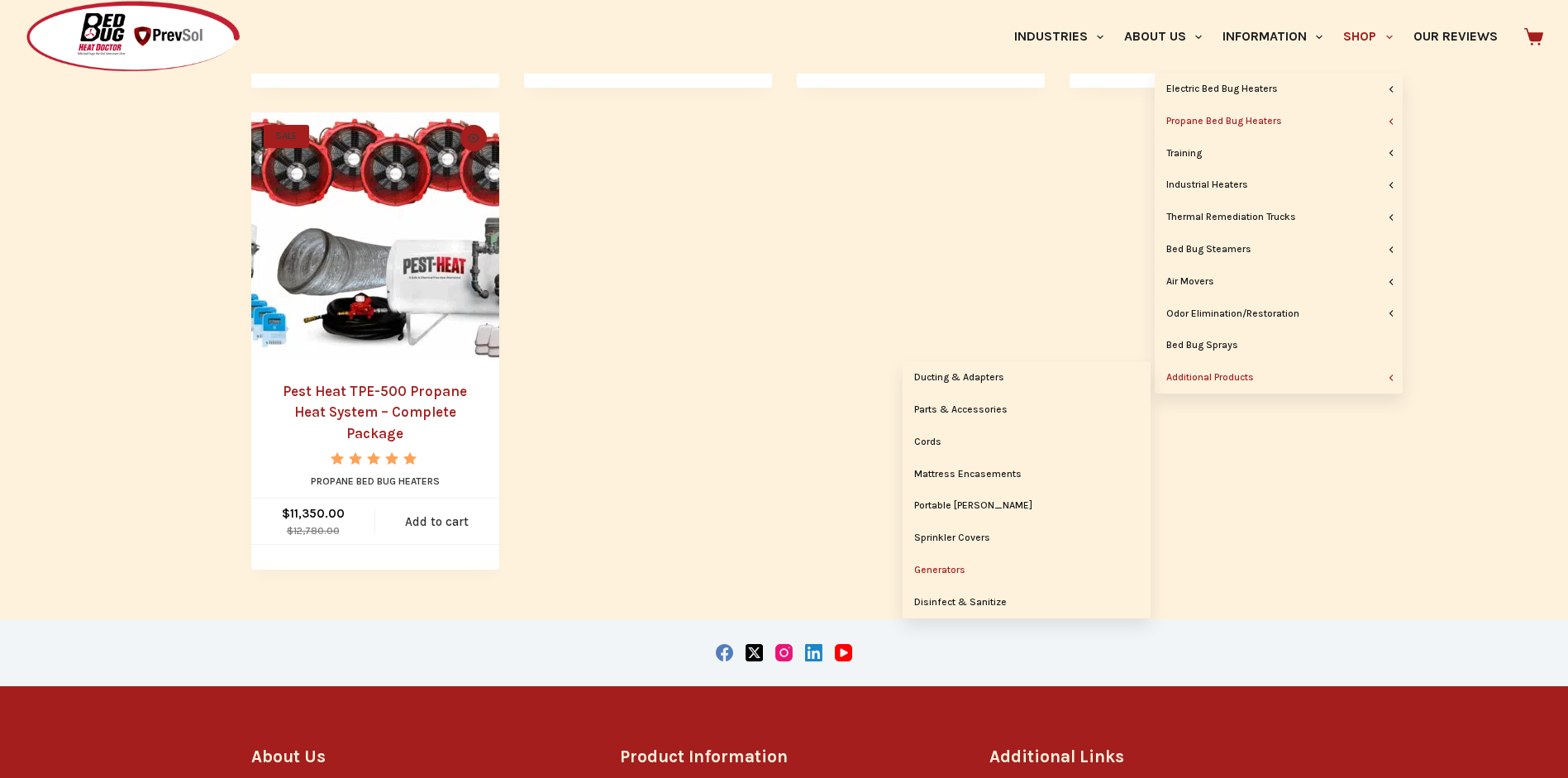
click at [961, 566] on link "Generators" at bounding box center [1026, 569] width 248 height 32
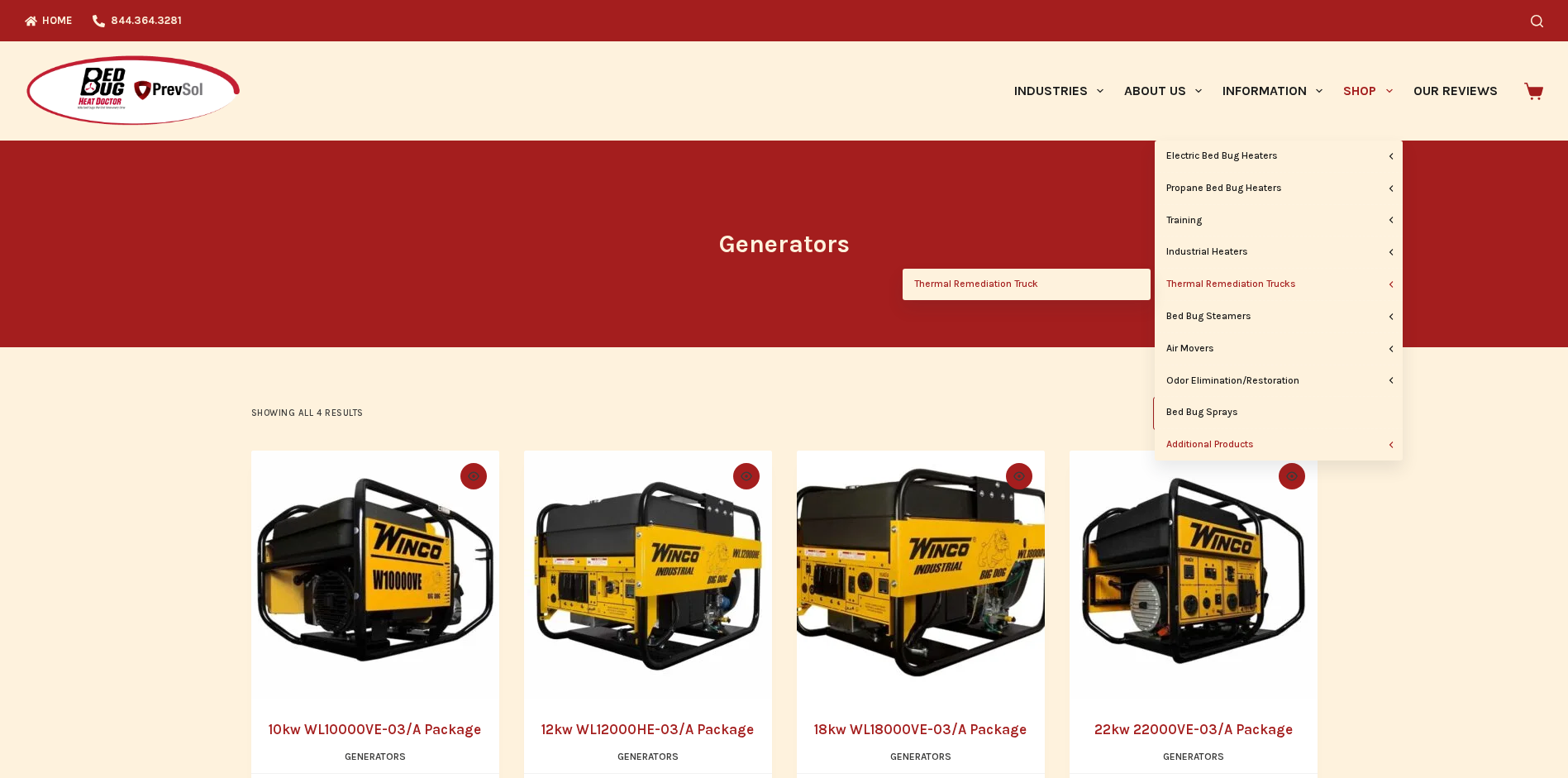
click at [1036, 285] on link "Thermal Remediation Truck" at bounding box center [1026, 284] width 248 height 32
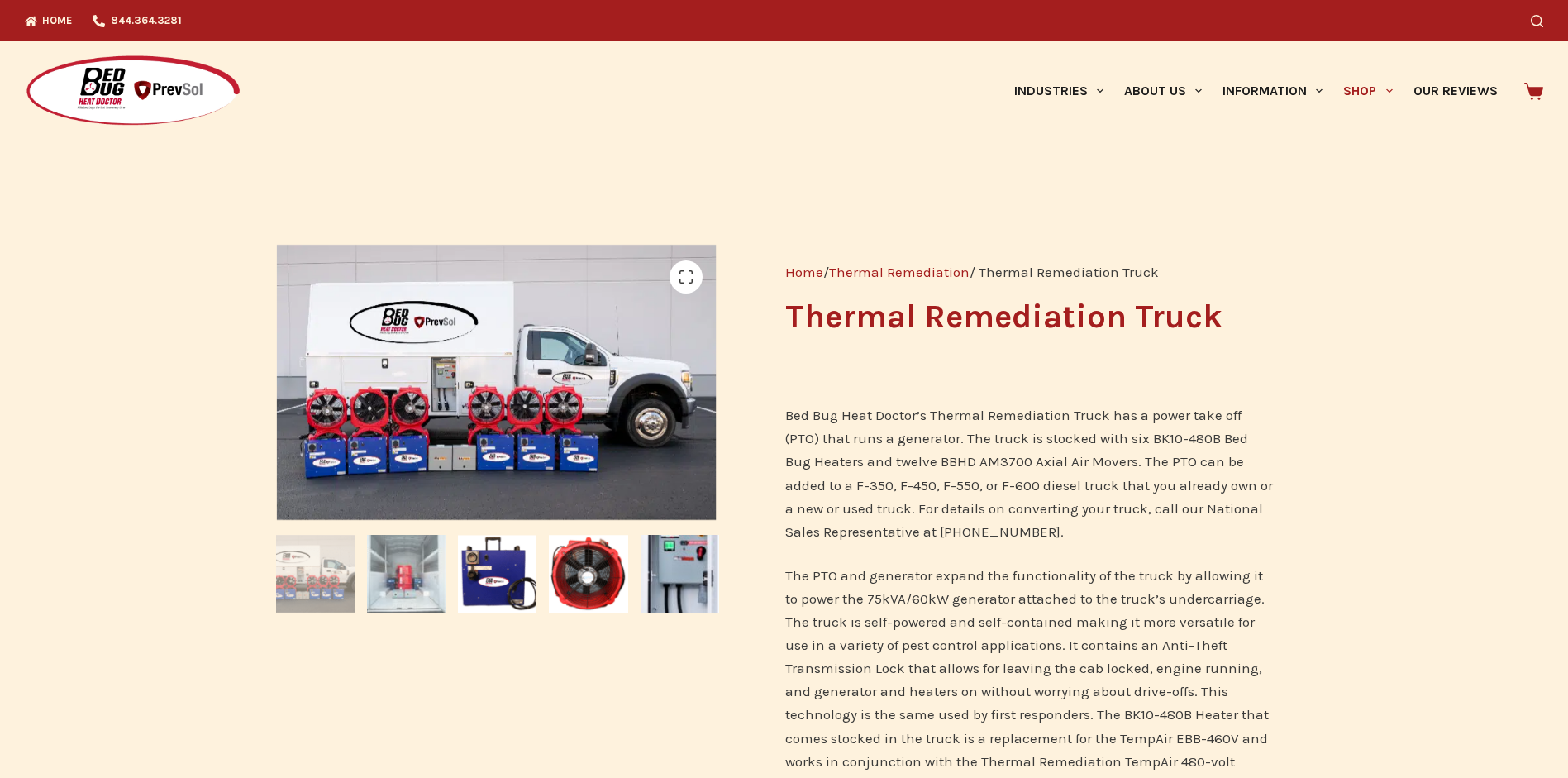
click at [418, 577] on img at bounding box center [406, 574] width 78 height 78
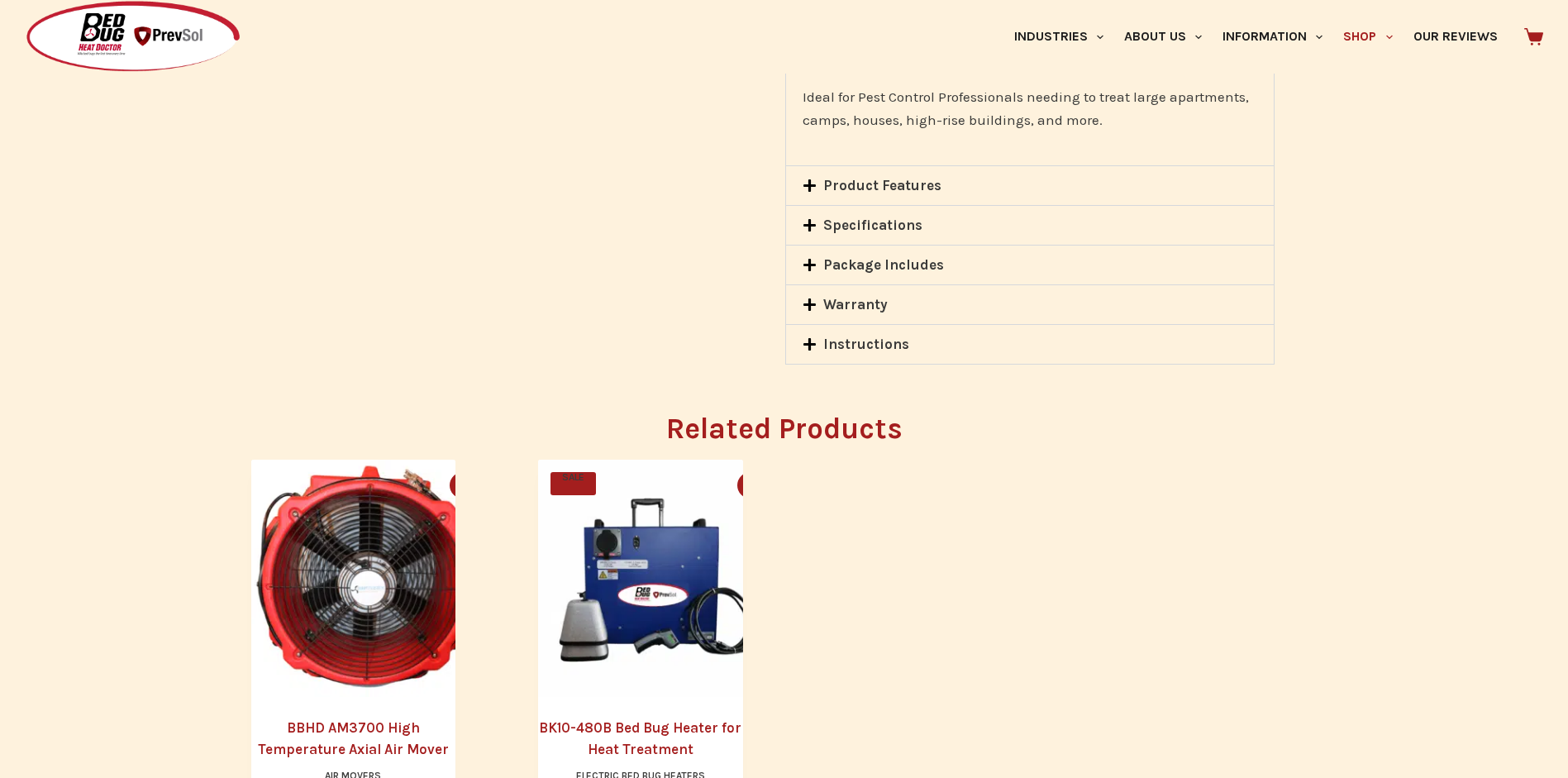
scroll to position [991, 0]
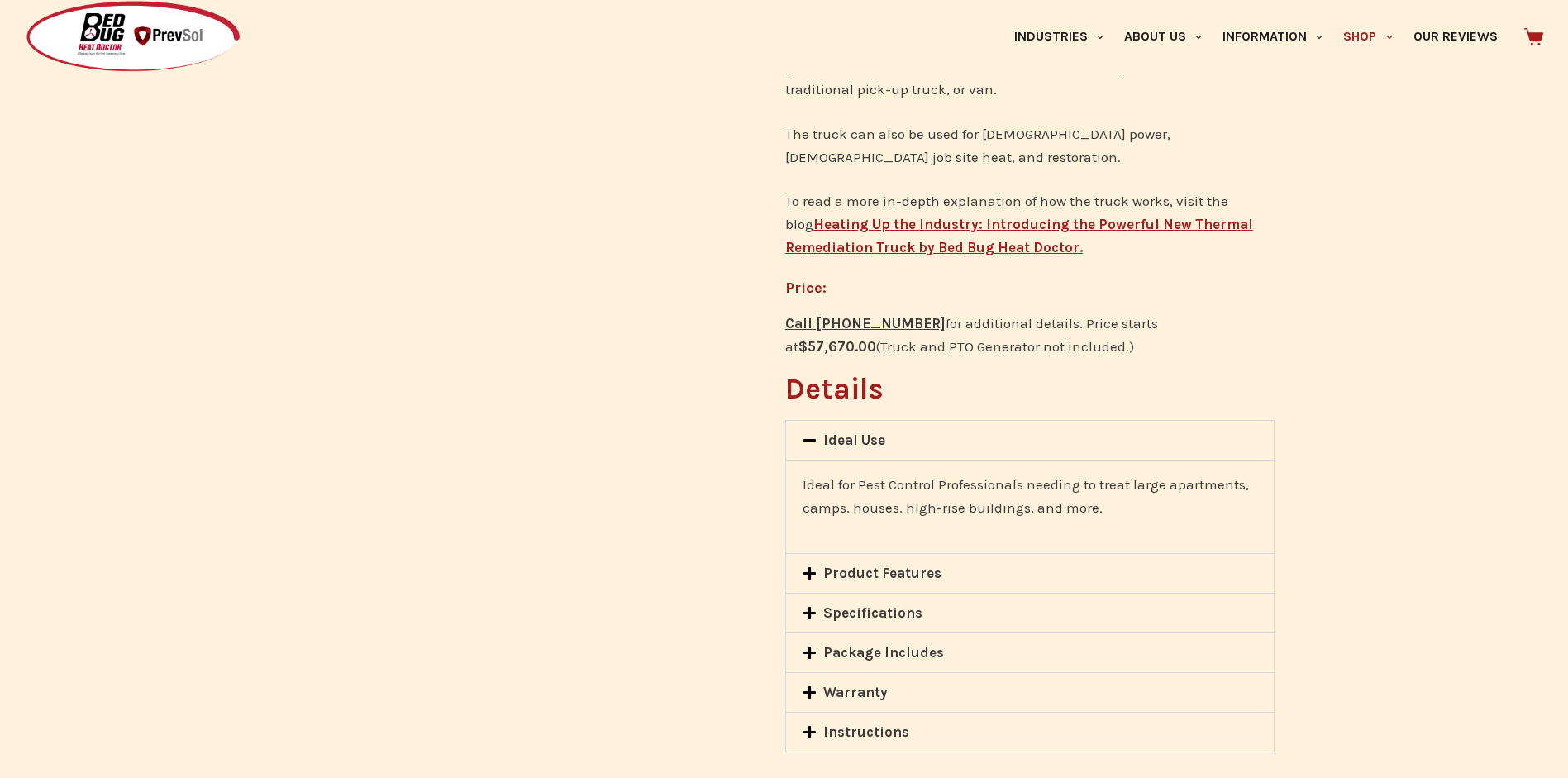
click at [940, 215] on b "Heating Up the Industry: Introducing the Powerful New Thermal Remediation Truck…" at bounding box center [1019, 234] width 468 height 39
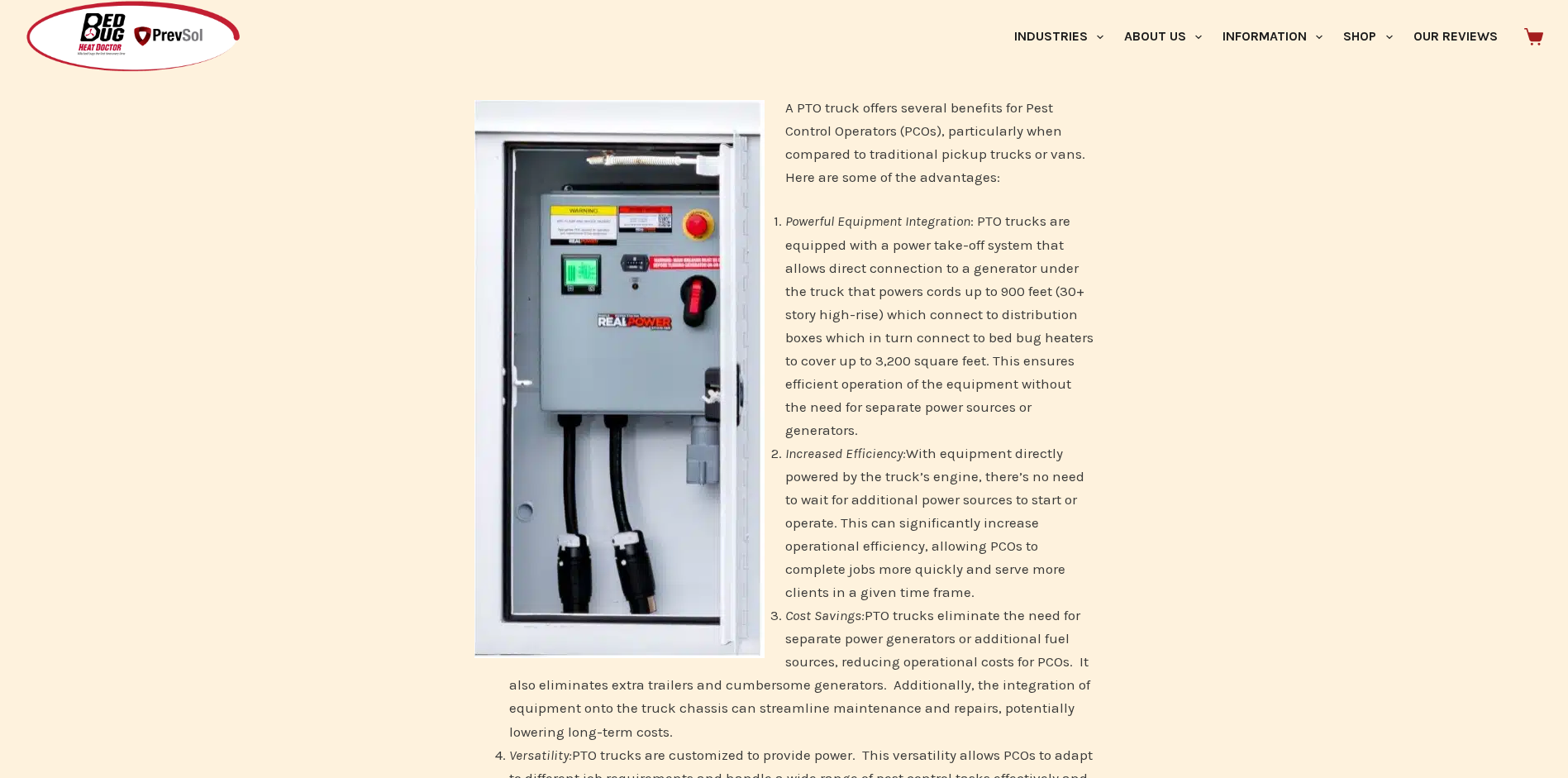
scroll to position [330, 0]
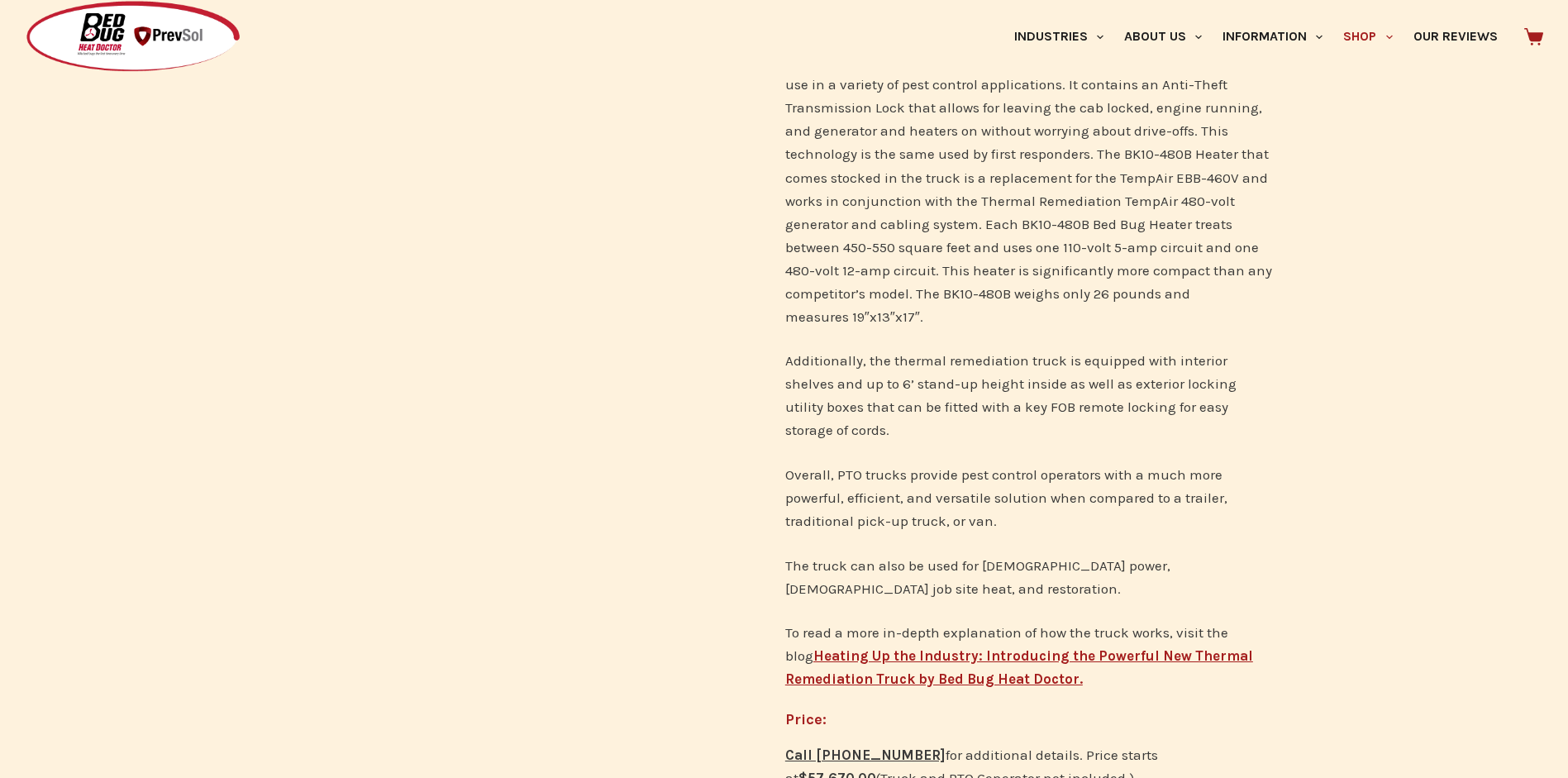
scroll to position [661, 0]
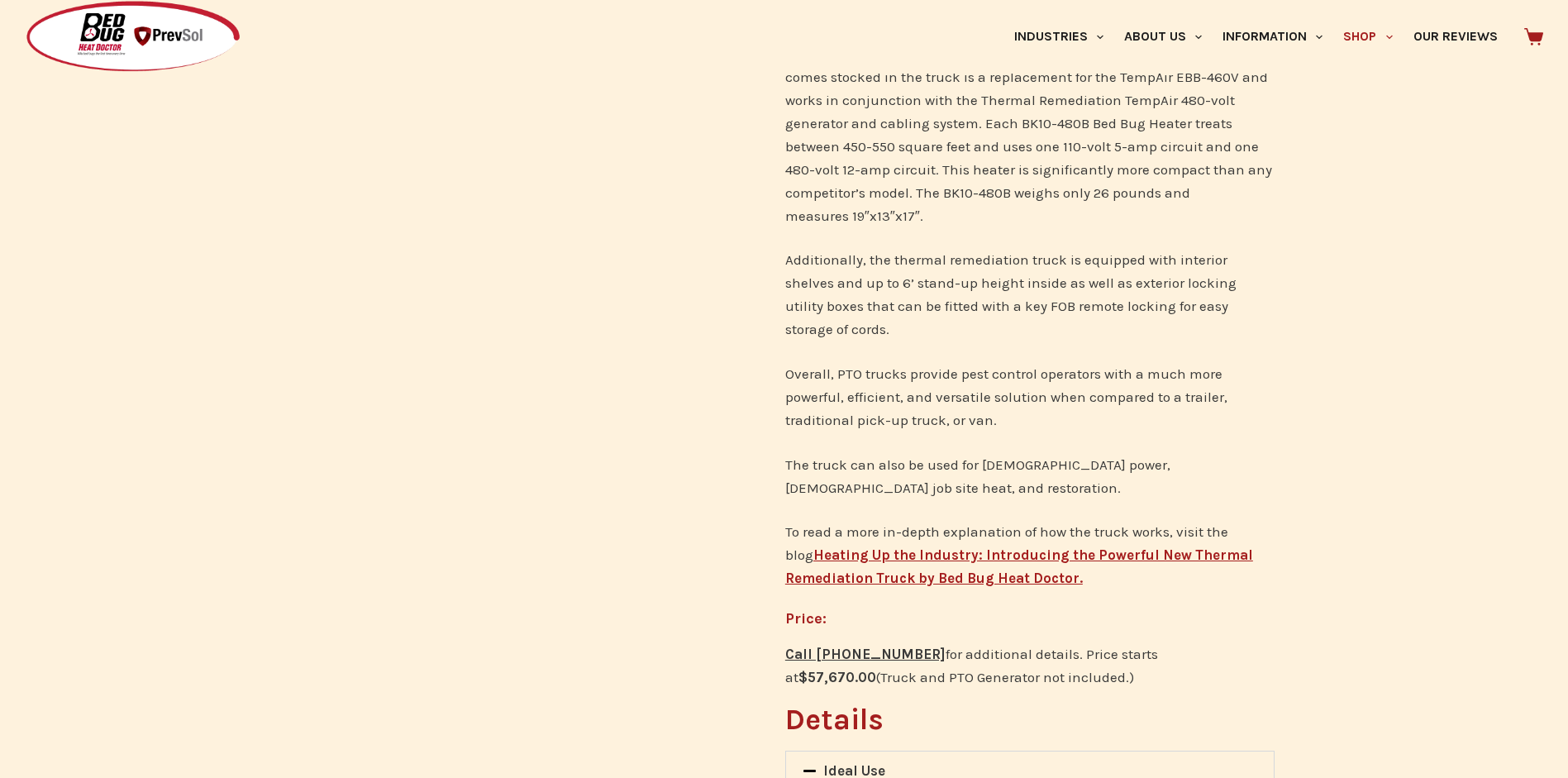
click at [793, 362] on p "Overall, PTO trucks provide pest control operators with a much more powerful, e…" at bounding box center [1030, 396] width 490 height 70
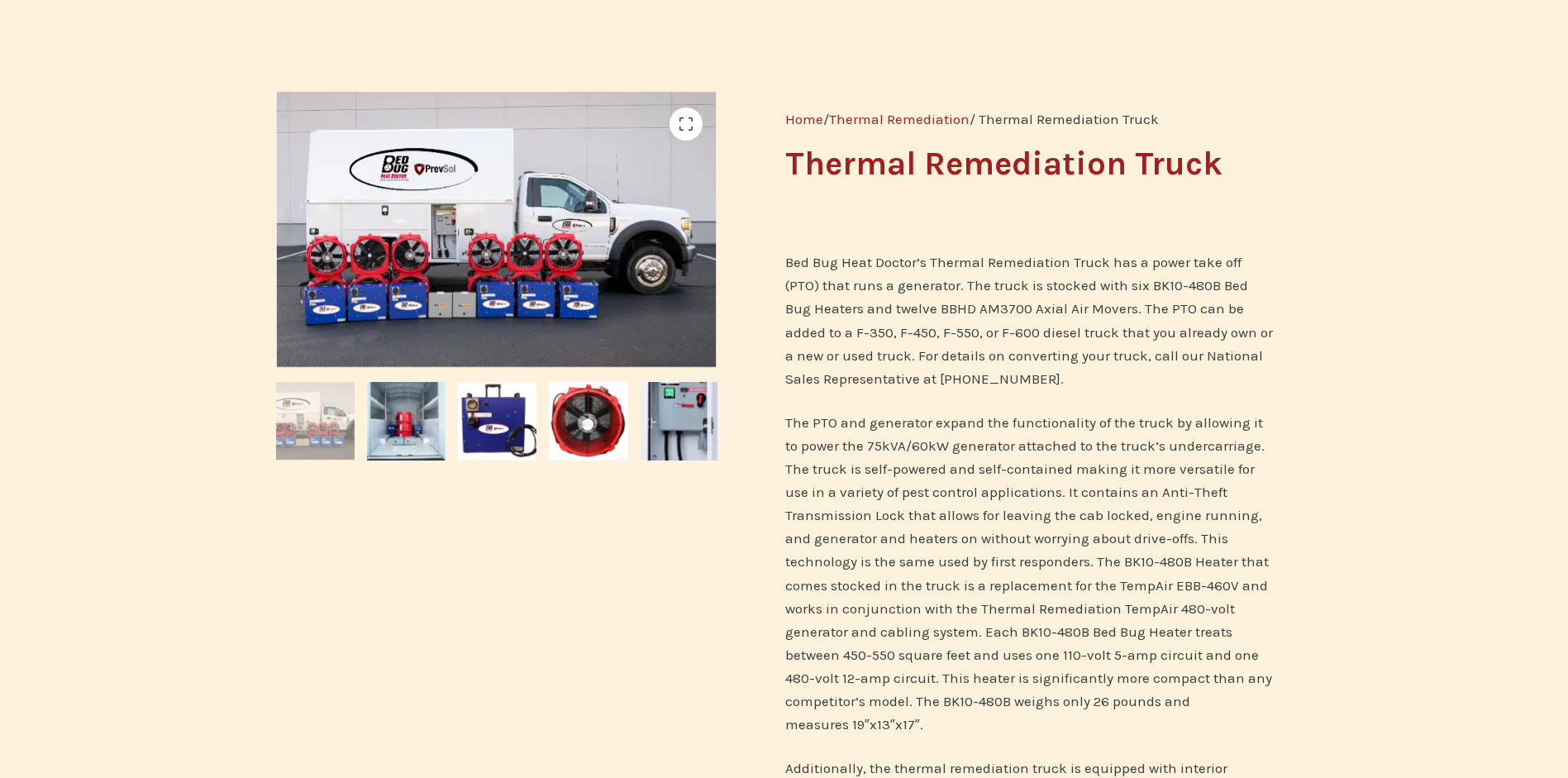
scroll to position [0, 0]
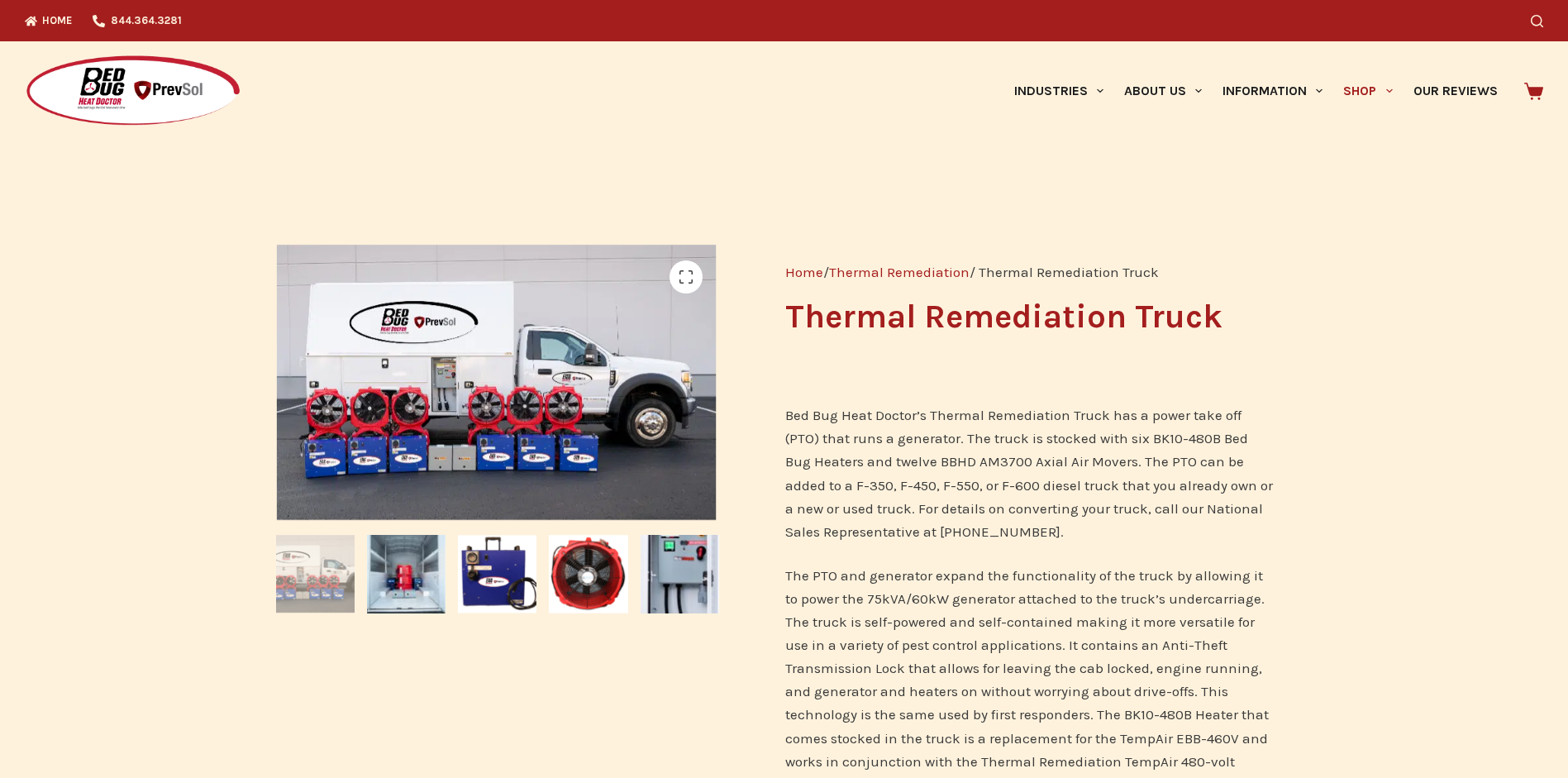
click at [414, 582] on img at bounding box center [406, 574] width 78 height 78
